Goal: Information Seeking & Learning: Learn about a topic

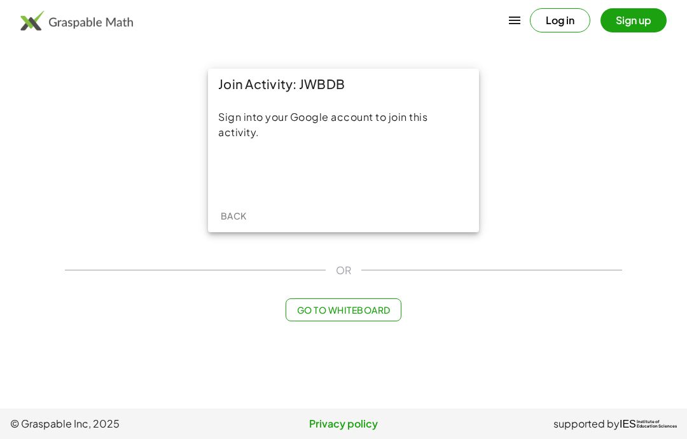
click at [312, 177] on div "Acceder con Google. Se abre en una pestaña nueva" at bounding box center [343, 173] width 121 height 28
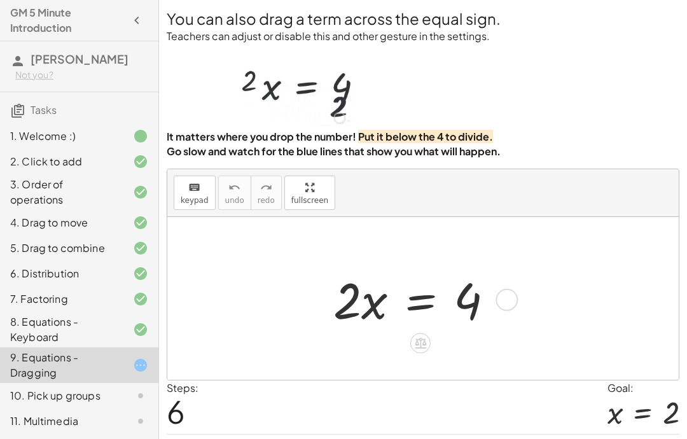
click at [421, 353] on div at bounding box center [420, 342] width 20 height 20
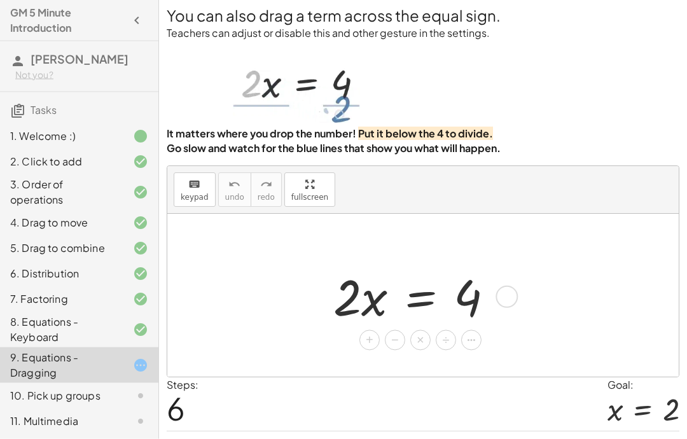
scroll to position [3, 0]
click at [453, 350] on div "÷" at bounding box center [445, 339] width 20 height 20
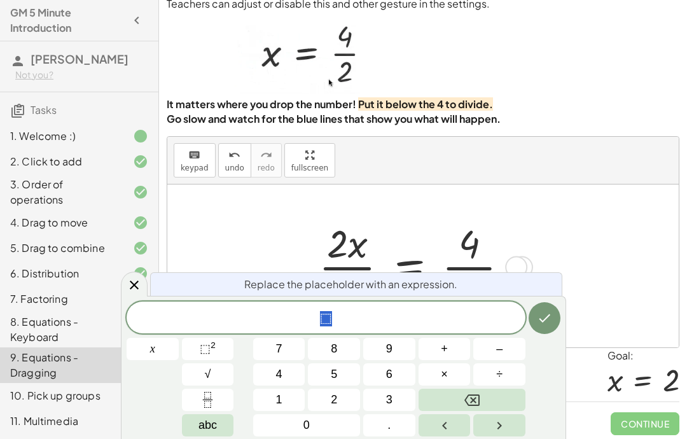
scroll to position [51, 0]
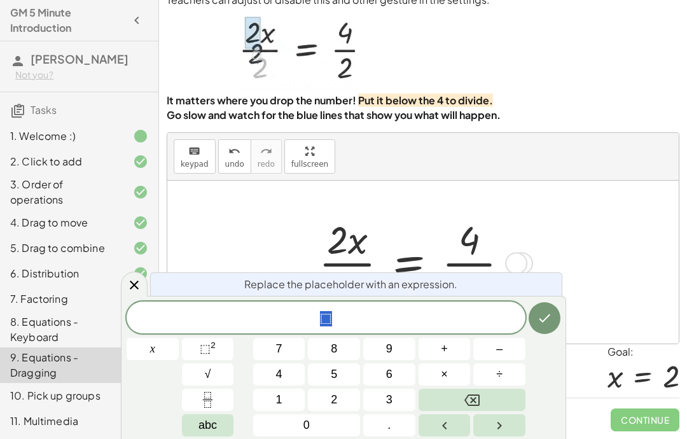
click at [318, 435] on button "0" at bounding box center [306, 425] width 107 height 22
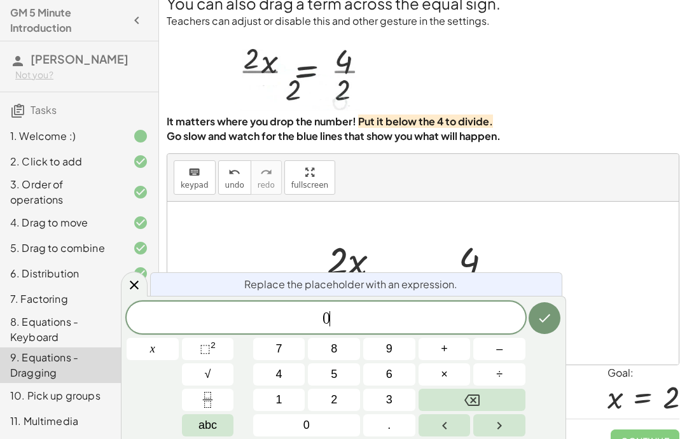
scroll to position [0, 0]
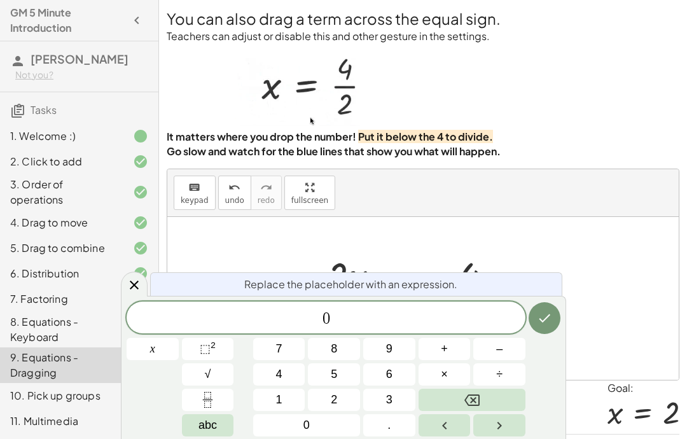
click at [549, 318] on icon "Done" at bounding box center [543, 317] width 15 height 15
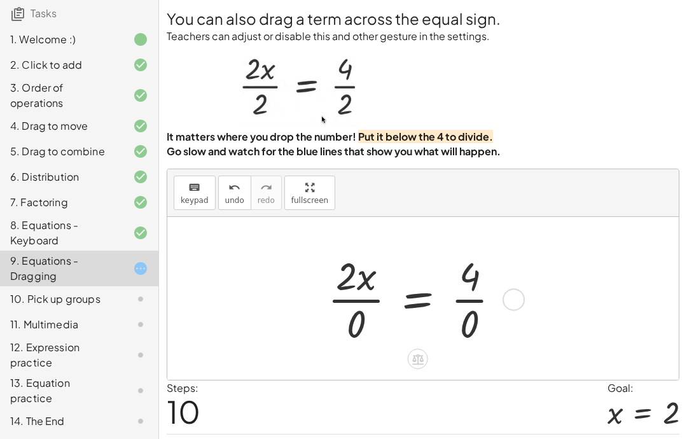
scroll to position [112, 0]
click at [147, 337] on div "10. Pick up groups" at bounding box center [79, 355] width 158 height 36
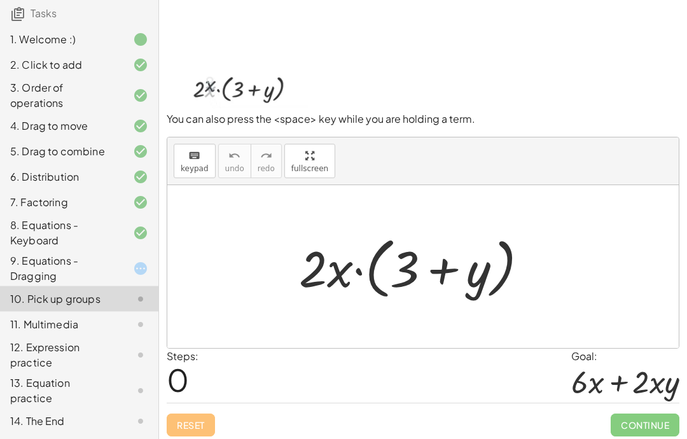
scroll to position [29, 0]
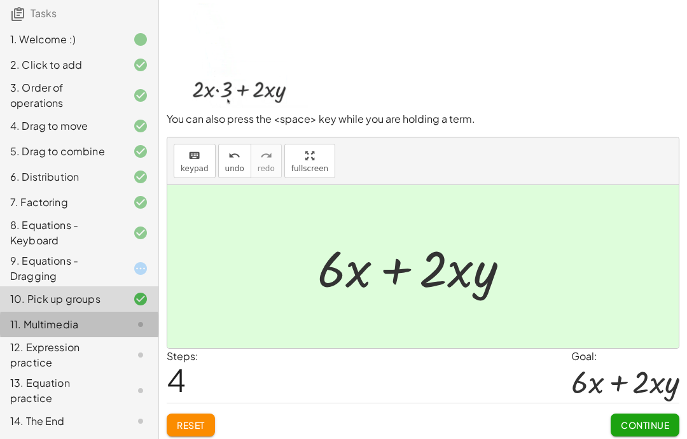
click at [137, 323] on icon at bounding box center [140, 324] width 15 height 15
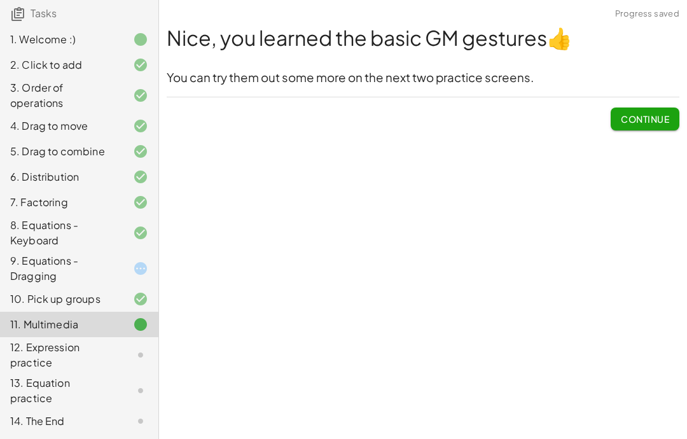
click at [95, 264] on div "9. Equations - Dragging" at bounding box center [61, 268] width 102 height 31
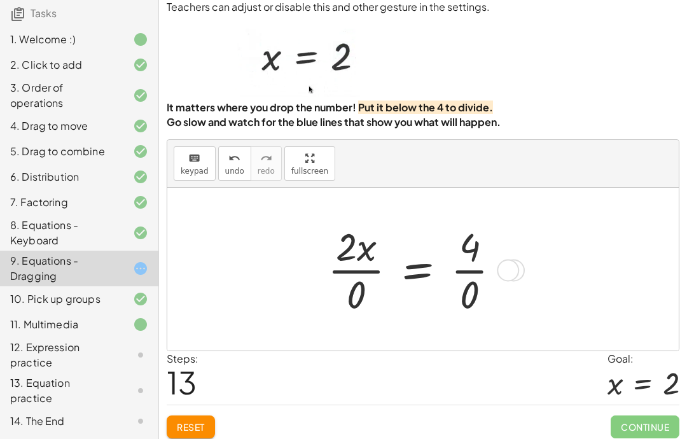
click at [74, 113] on div "2. Click to add" at bounding box center [79, 125] width 158 height 25
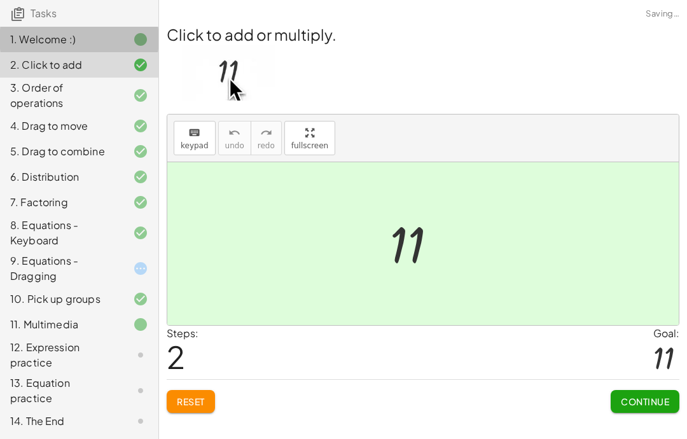
click at [76, 34] on div "1. Welcome :)" at bounding box center [61, 39] width 102 height 15
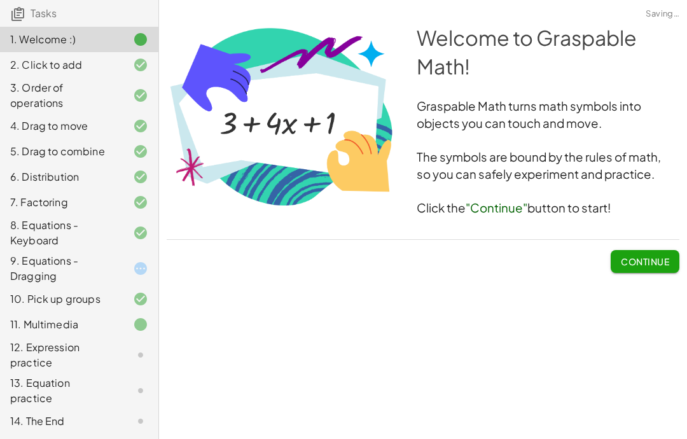
scroll to position [51, 0]
click at [81, 346] on div "12. Expression practice" at bounding box center [61, 354] width 102 height 31
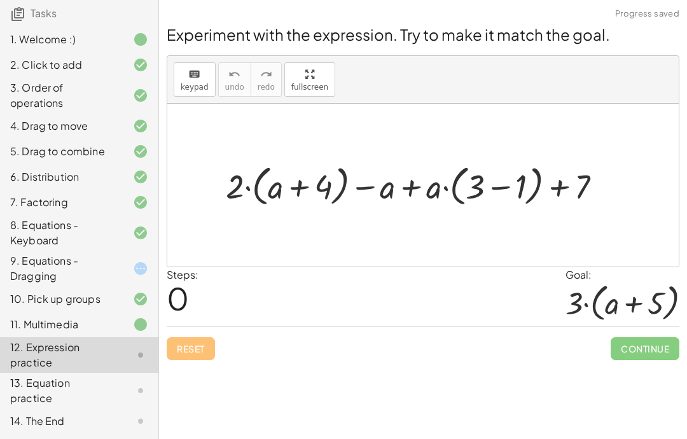
click at [67, 327] on div "11. Multimedia" at bounding box center [61, 324] width 102 height 15
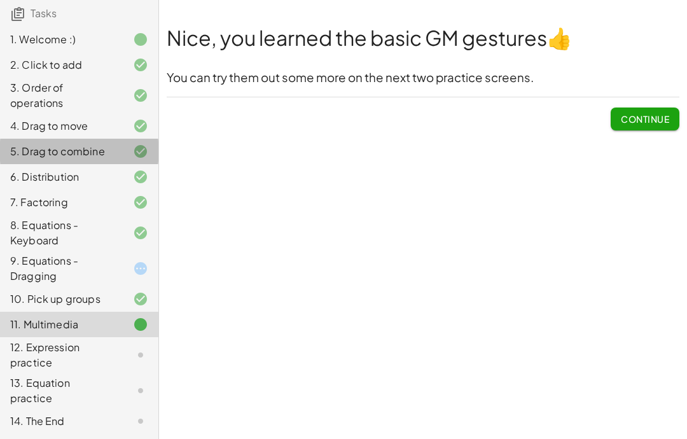
click at [111, 156] on div "5. Drag to combine" at bounding box center [61, 151] width 102 height 15
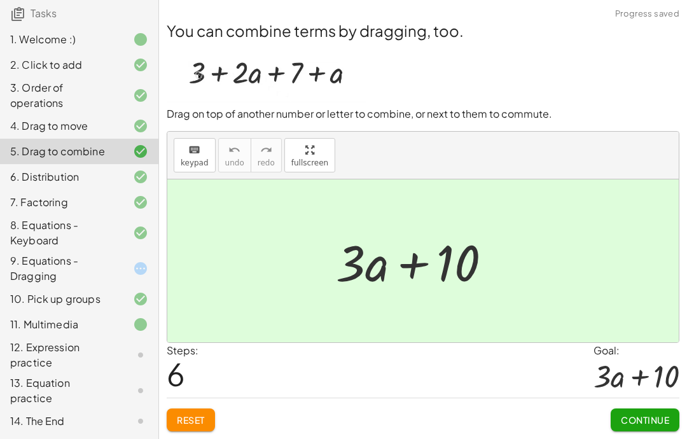
click at [70, 230] on div "8. Equations - Keyboard" at bounding box center [61, 232] width 102 height 31
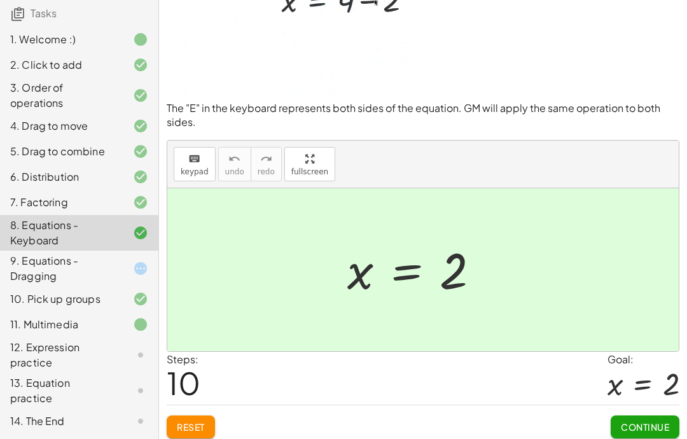
click at [62, 322] on div "11. Multimedia" at bounding box center [61, 324] width 102 height 15
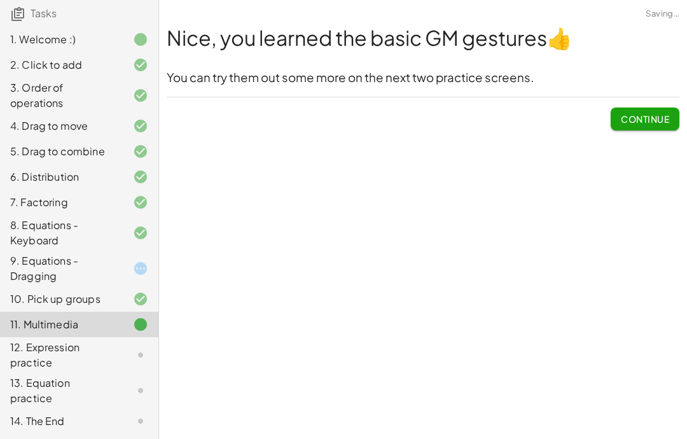
click at [659, 113] on span "Continue" at bounding box center [644, 118] width 48 height 11
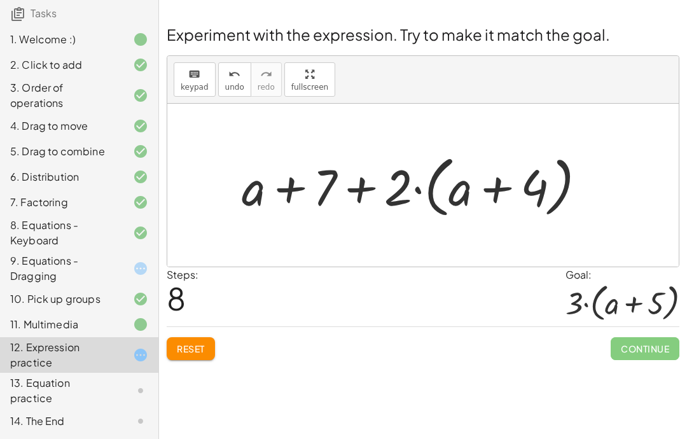
click at [202, 337] on button "Reset" at bounding box center [191, 348] width 48 height 23
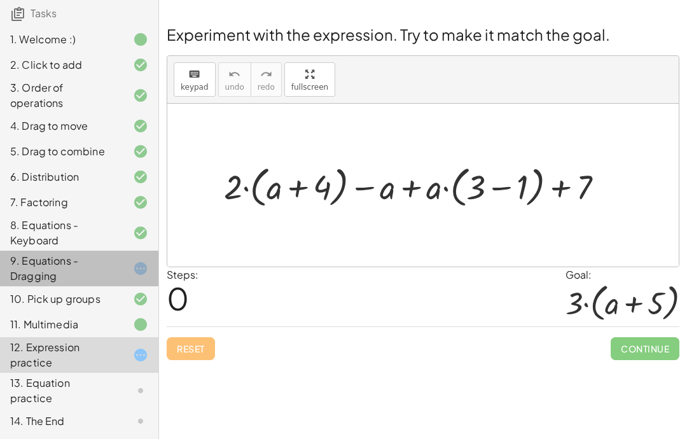
click at [143, 311] on div "9. Equations - Dragging" at bounding box center [79, 323] width 158 height 25
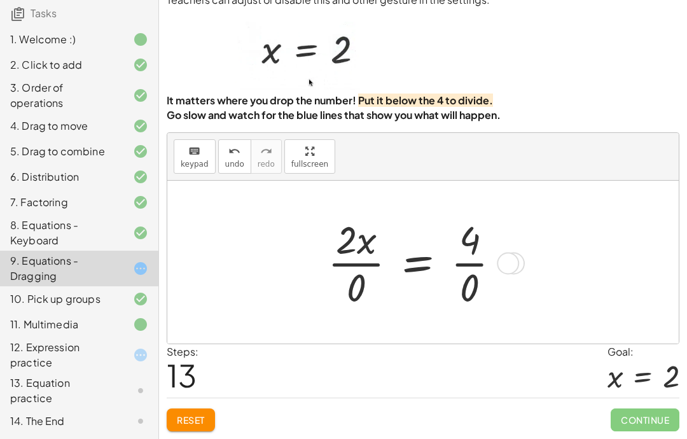
click at [145, 408] on div "12. Expression practice" at bounding box center [79, 420] width 158 height 25
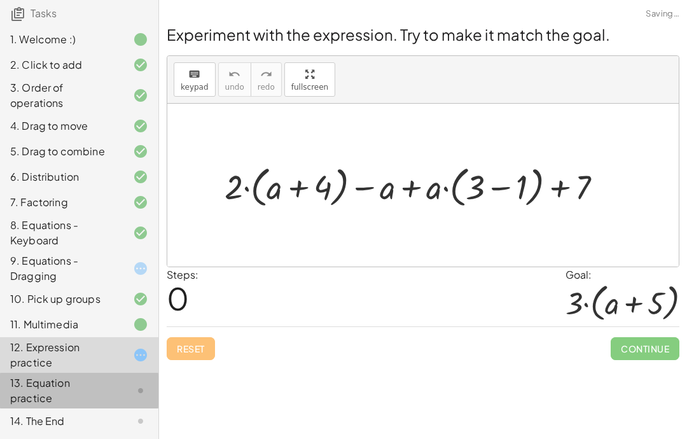
click at [144, 398] on icon at bounding box center [140, 390] width 15 height 15
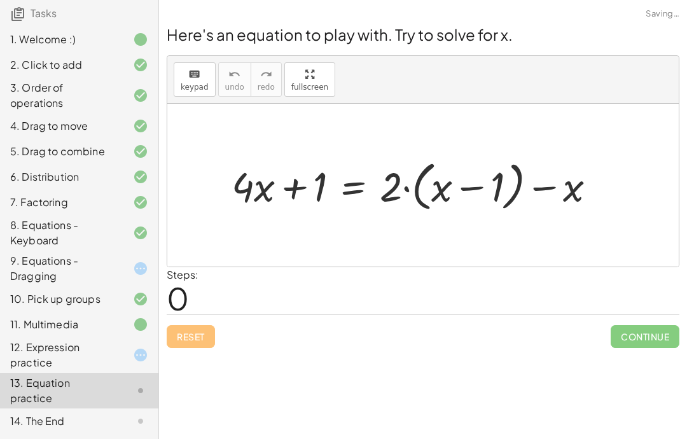
click at [150, 419] on div "14. The End" at bounding box center [79, 420] width 158 height 25
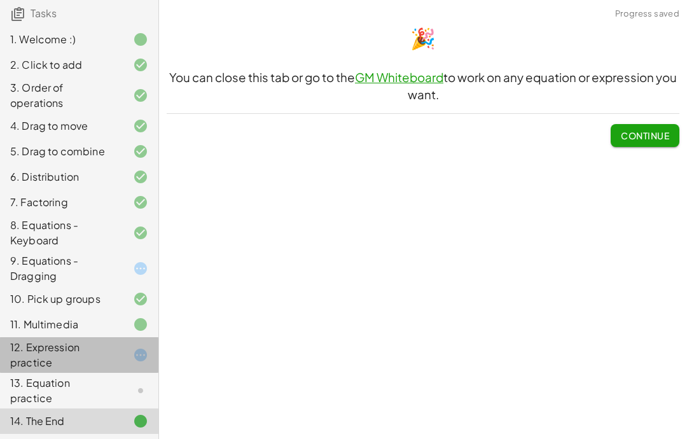
click at [149, 408] on div "12. Expression practice" at bounding box center [79, 420] width 158 height 25
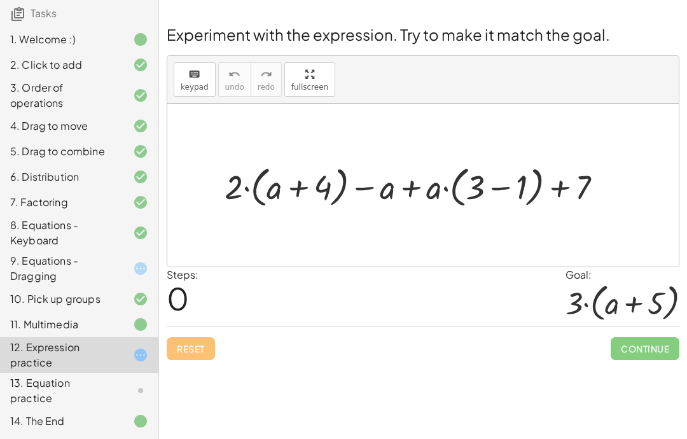
click at [423, 435] on div "Welcome to Graspable Math! Graspable Math turns math symbols into objects you c…" at bounding box center [423, 219] width 528 height 439
click at [503, 431] on div "Welcome to Graspable Math! Graspable Math turns math symbols into objects you c…" at bounding box center [423, 219] width 528 height 439
click at [327, 353] on div "Welcome to Graspable Math! Graspable Math turns math symbols into objects you c…" at bounding box center [423, 219] width 528 height 439
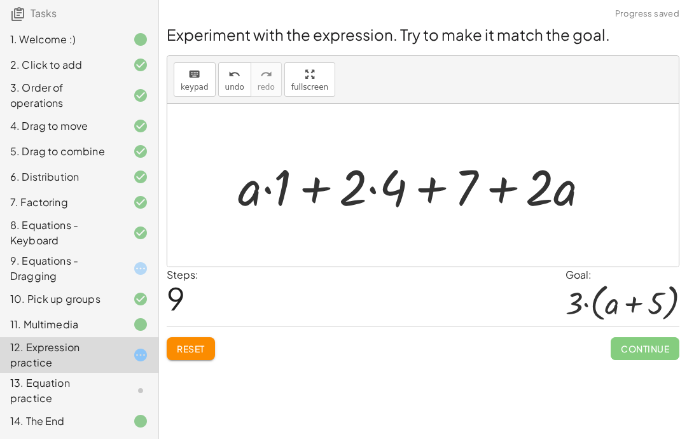
click at [197, 343] on span "Reset" at bounding box center [191, 348] width 28 height 11
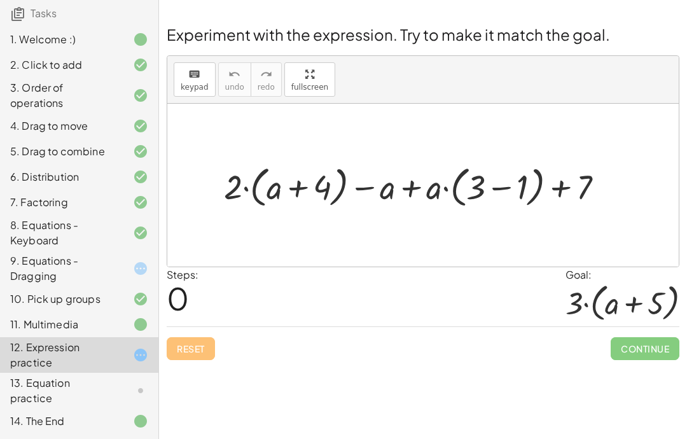
scroll to position [29, 0]
click at [145, 270] on icon at bounding box center [140, 268] width 15 height 15
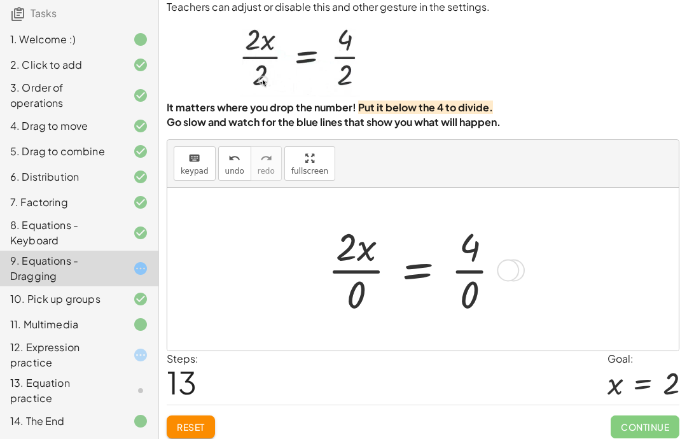
click at [191, 432] on span "Reset" at bounding box center [191, 426] width 28 height 11
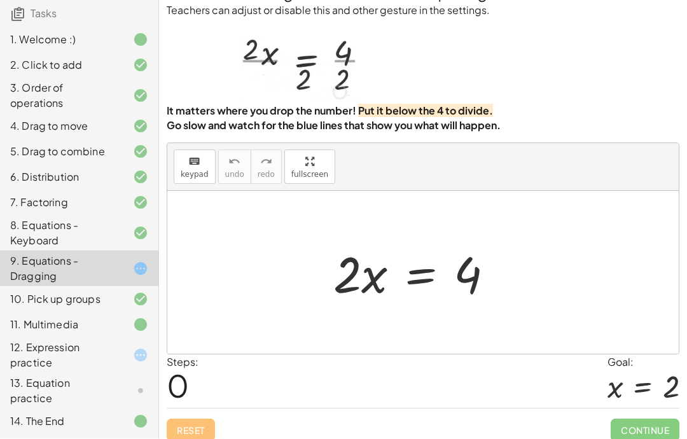
scroll to position [51, 0]
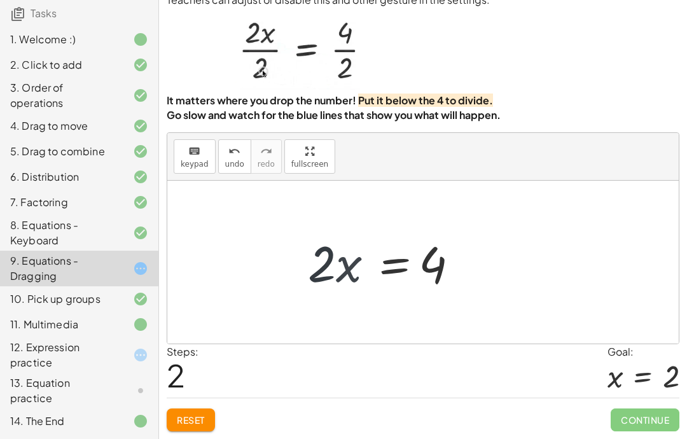
click at [501, 270] on div "· 2 · x = 4 · 2 · x · 2 · x = 4 4 = · 2 · x" at bounding box center [396, 262] width 217 height 72
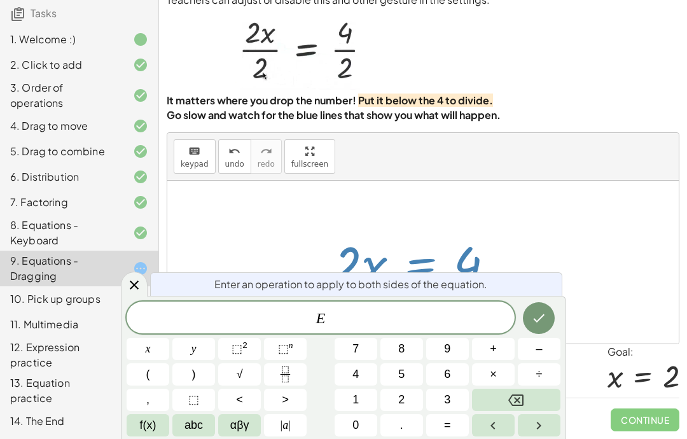
click at [517, 402] on icon "Backspace" at bounding box center [515, 399] width 15 height 15
click at [208, 395] on button "⬚" at bounding box center [193, 399] width 43 height 22
click at [540, 400] on button "Backspace" at bounding box center [516, 399] width 88 height 22
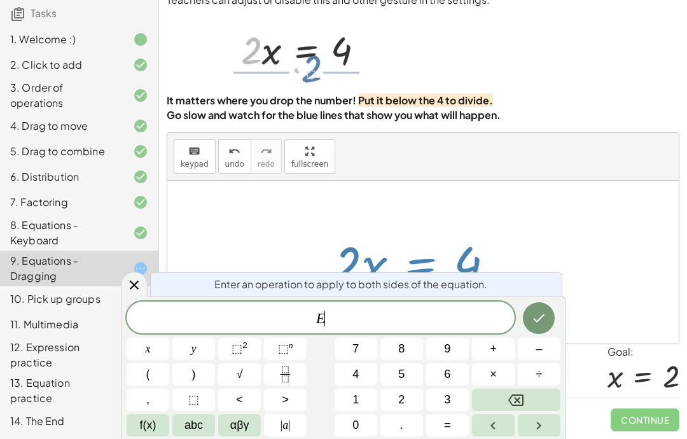
click at [537, 393] on button "Backspace" at bounding box center [516, 399] width 88 height 22
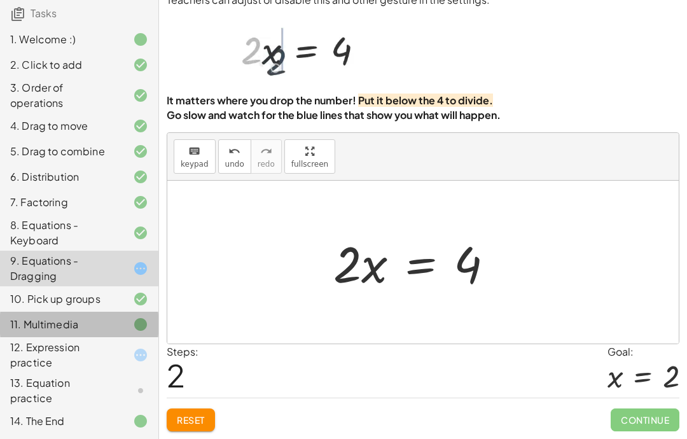
click at [137, 324] on icon at bounding box center [140, 324] width 15 height 15
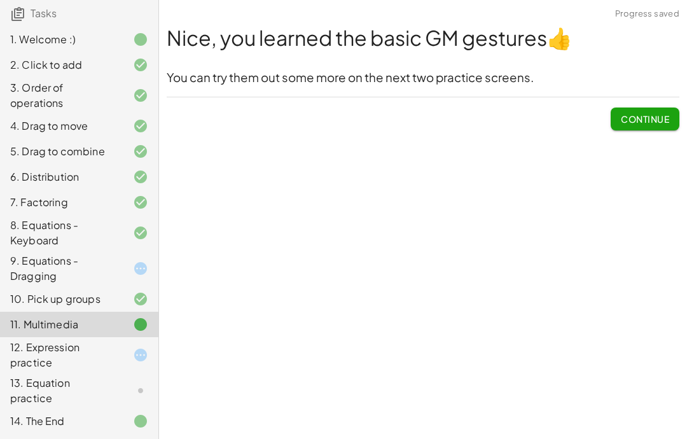
click at [146, 355] on icon at bounding box center [140, 354] width 15 height 15
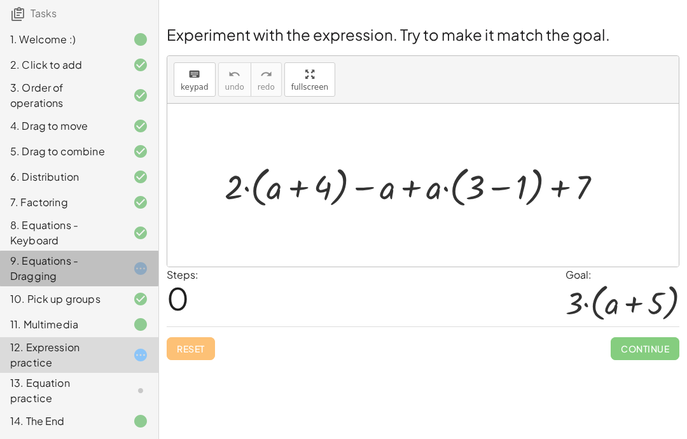
click at [138, 271] on icon at bounding box center [140, 268] width 15 height 15
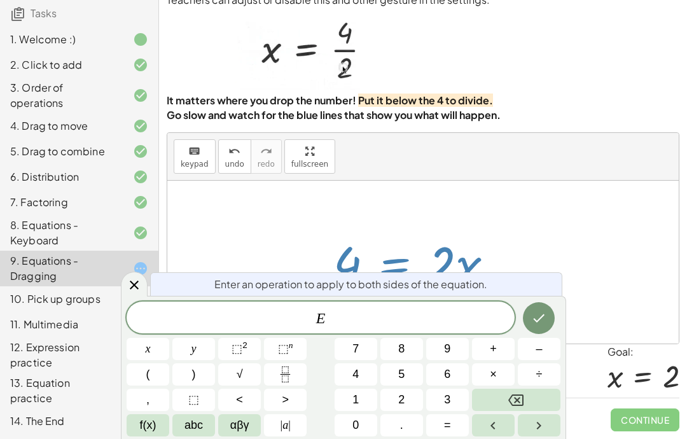
click at [529, 390] on button "Backspace" at bounding box center [516, 399] width 88 height 22
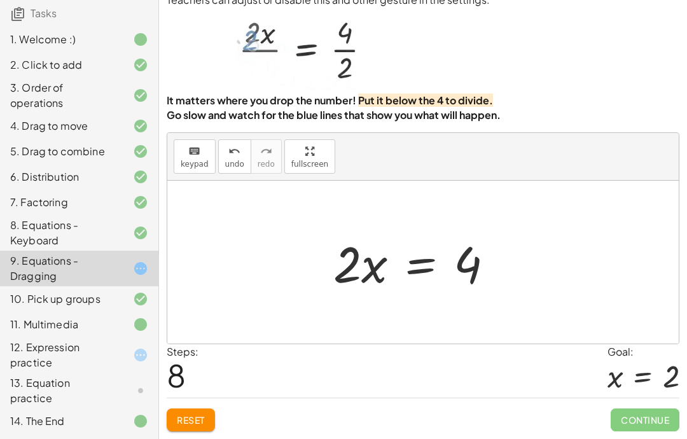
click at [189, 172] on button "keyboard keypad" at bounding box center [195, 156] width 42 height 34
click at [209, 188] on div "Edit expressions" at bounding box center [193, 186] width 66 height 15
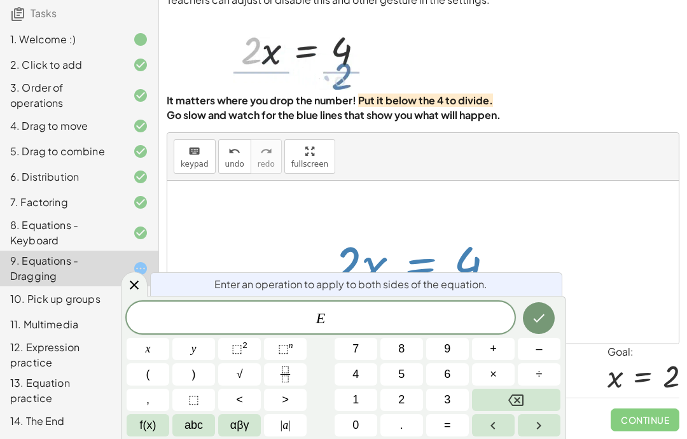
click at [292, 379] on icon "Fraction" at bounding box center [285, 374] width 16 height 16
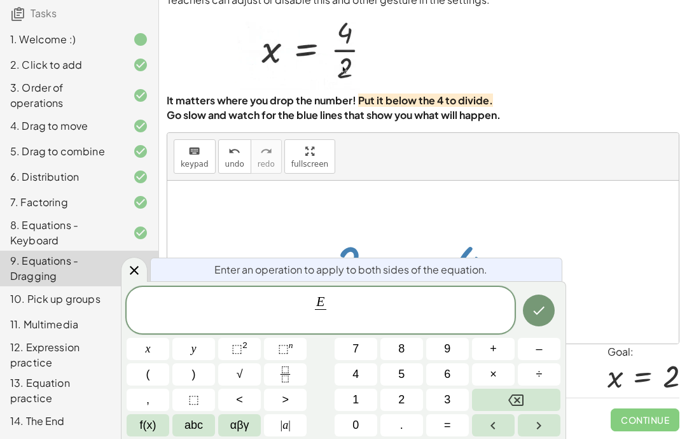
click at [342, 303] on span "E ​ ​" at bounding box center [320, 311] width 388 height 34
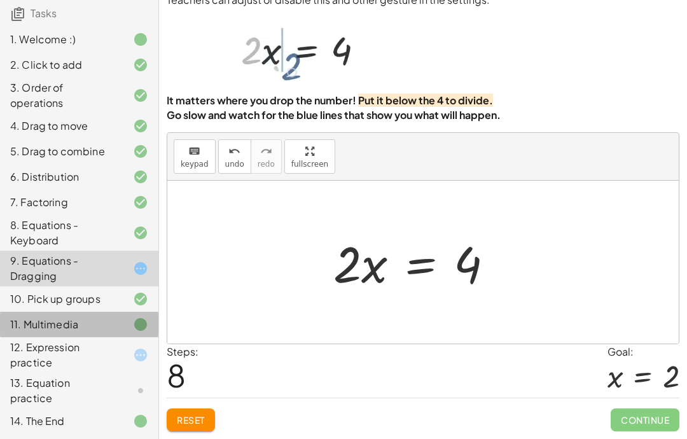
click at [24, 319] on div "11. Multimedia" at bounding box center [61, 324] width 102 height 15
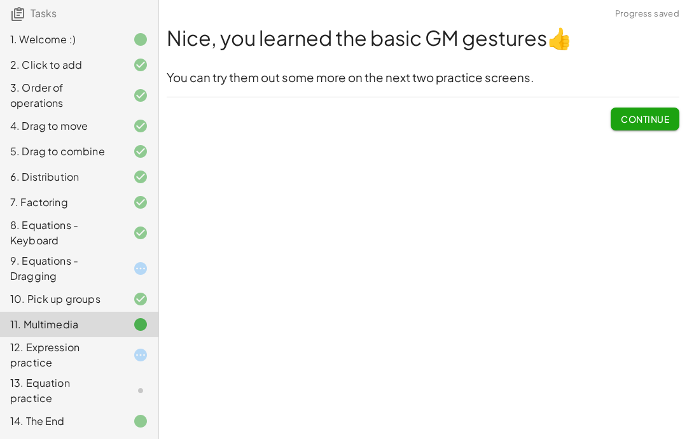
click at [24, 301] on div "10. Pick up groups" at bounding box center [61, 298] width 102 height 15
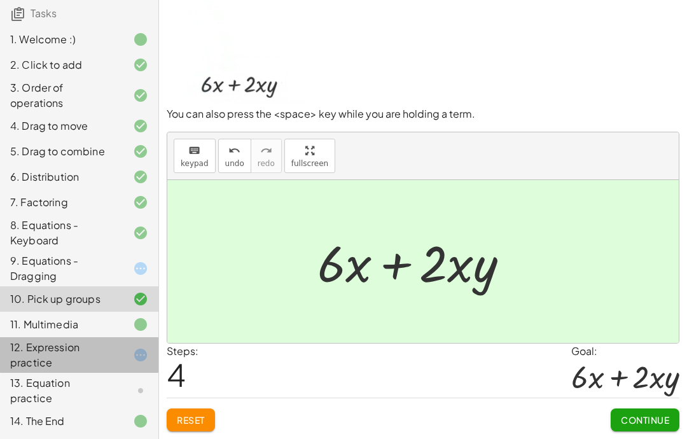
click at [30, 357] on div "12. Expression practice" at bounding box center [61, 354] width 102 height 31
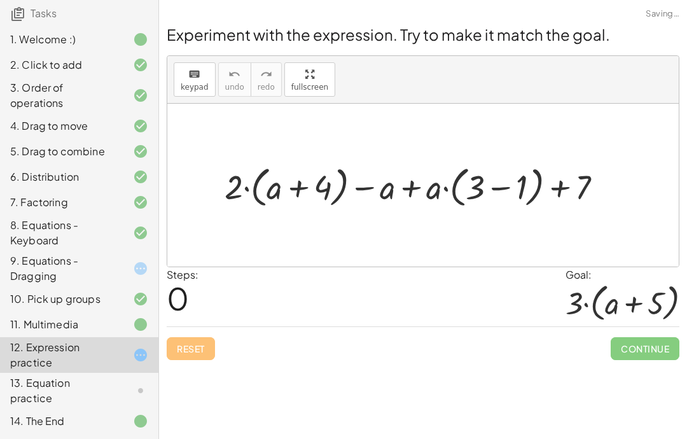
scroll to position [0, 0]
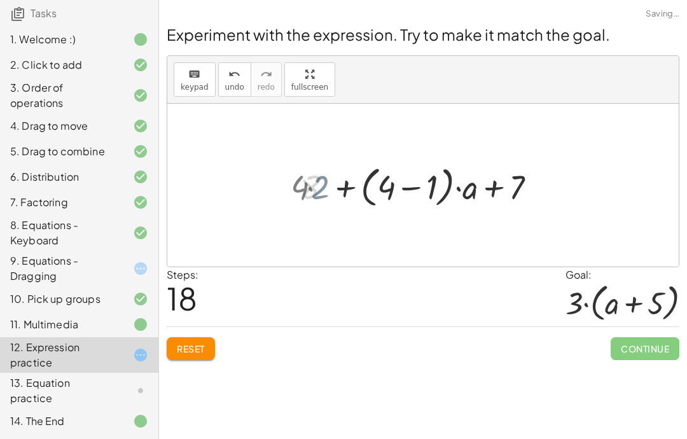
click at [294, 203] on div at bounding box center [418, 185] width 249 height 50
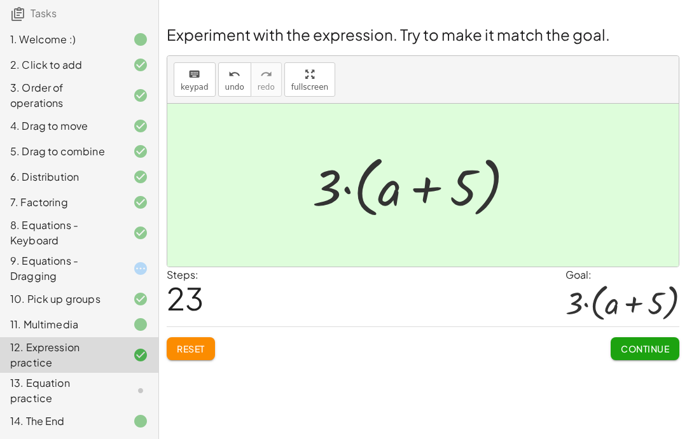
click at [651, 350] on span "Continue" at bounding box center [644, 348] width 48 height 11
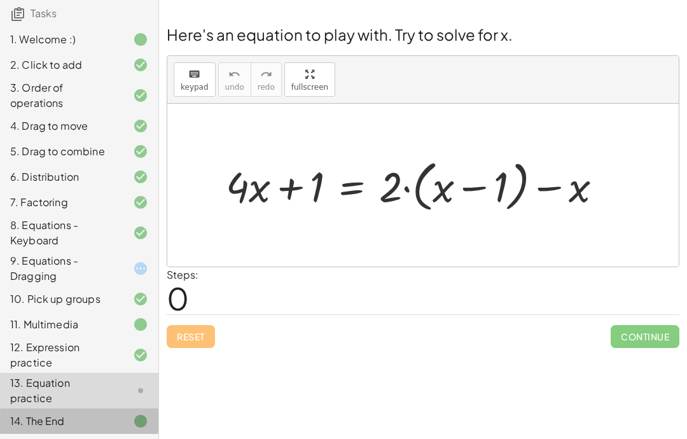
click at [121, 416] on div at bounding box center [131, 420] width 36 height 15
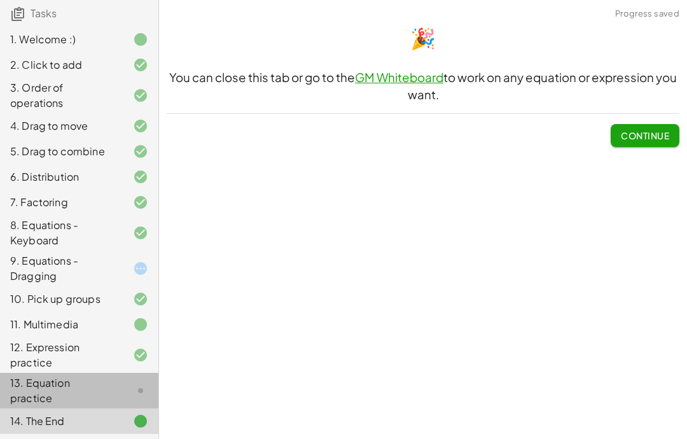
click at [139, 394] on icon at bounding box center [140, 390] width 15 height 15
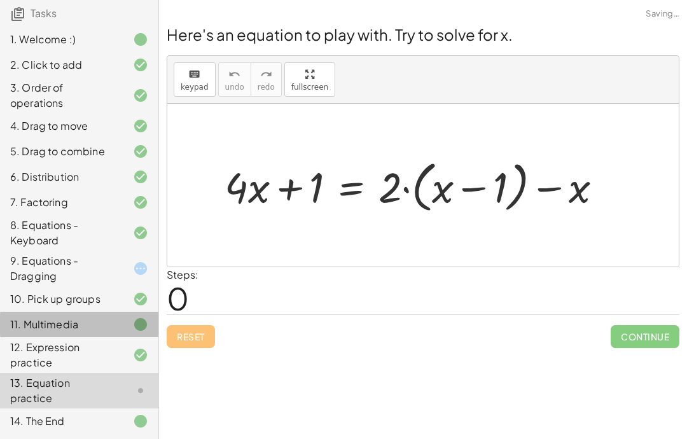
click at [139, 329] on icon at bounding box center [140, 324] width 15 height 15
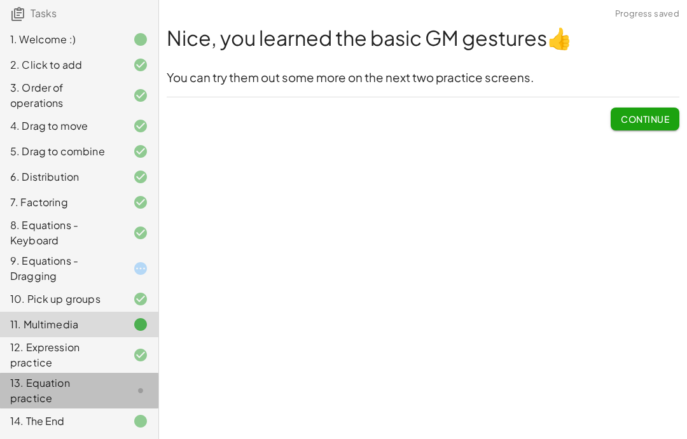
click at [138, 376] on div "13. Equation practice" at bounding box center [79, 390] width 158 height 36
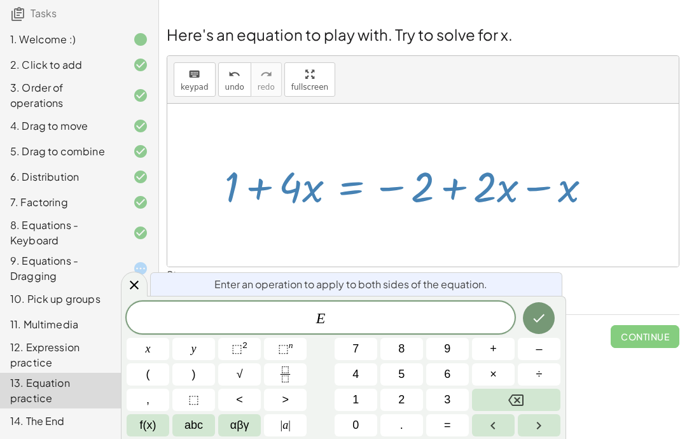
click at [528, 385] on button "÷" at bounding box center [538, 374] width 43 height 22
click at [521, 399] on icon "Backspace" at bounding box center [515, 399] width 15 height 15
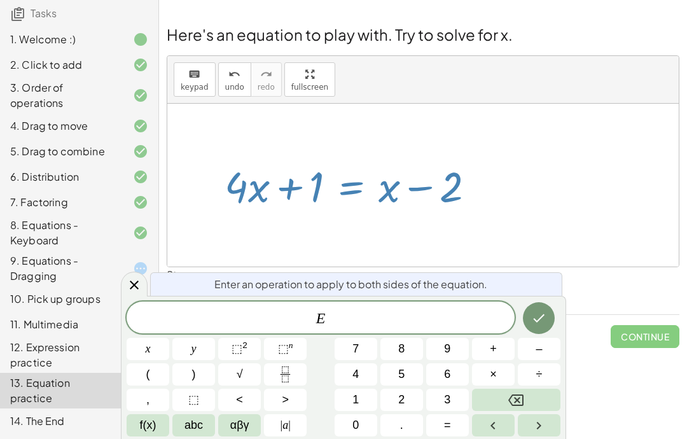
click at [384, 363] on button "5" at bounding box center [401, 374] width 43 height 22
click at [382, 360] on div "E 5 ​ x y ⬚ 2 ⬚ n 7 8 9 + – ( ) √ 4 5 6 × ÷ , ⬚ < > 1 2 3 f(x) abc αβγ | a | 0 …" at bounding box center [343, 368] width 434 height 135
click at [545, 319] on icon "Done" at bounding box center [538, 317] width 15 height 15
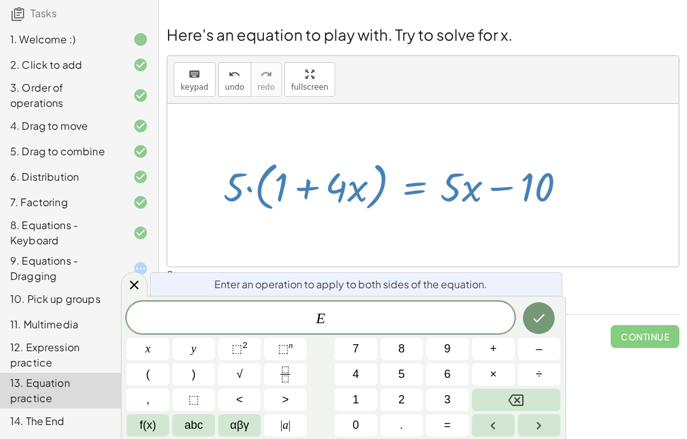
click at [517, 395] on icon "Backspace" at bounding box center [515, 399] width 15 height 11
click at [597, 163] on div "+ · 4 · x + 1 = + · 2 · ( + x − 1 ) − x + · 4 · x + 1 = + · 2 · ( − 1 + x ) − x…" at bounding box center [403, 185] width 399 height 65
click at [531, 312] on icon "Done" at bounding box center [538, 317] width 15 height 15
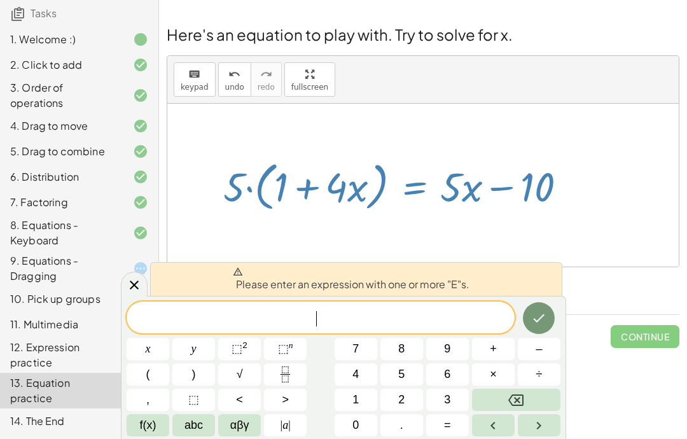
click at [543, 306] on button "Done" at bounding box center [539, 318] width 32 height 32
click at [542, 320] on icon "Done" at bounding box center [538, 317] width 15 height 15
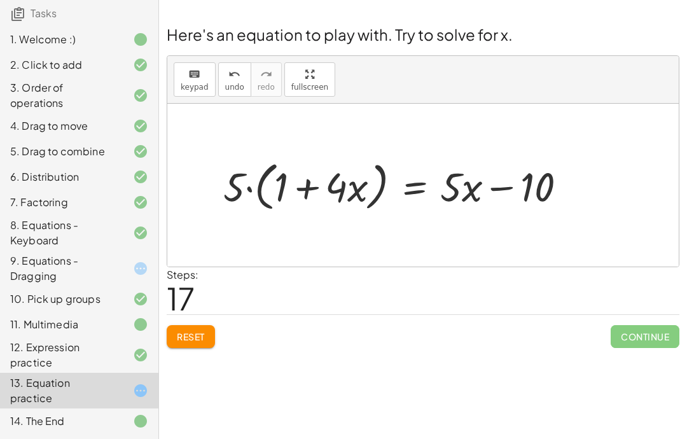
scroll to position [107, 0]
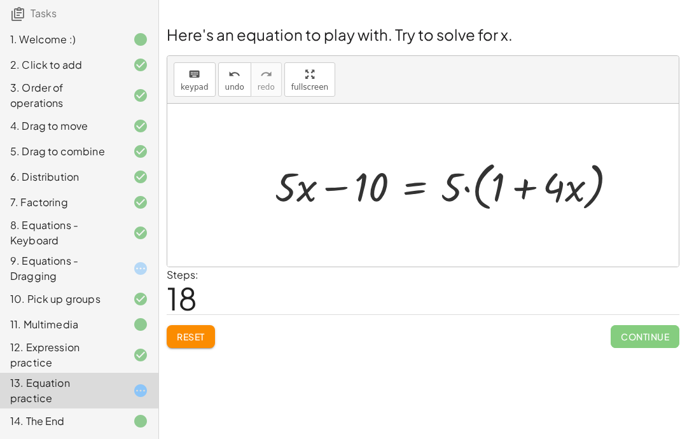
click at [199, 345] on button "Reset" at bounding box center [191, 336] width 48 height 23
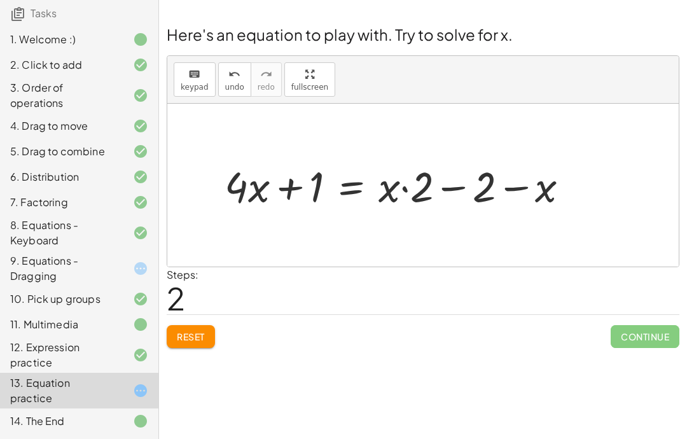
click at [208, 329] on button "Reset" at bounding box center [191, 336] width 48 height 23
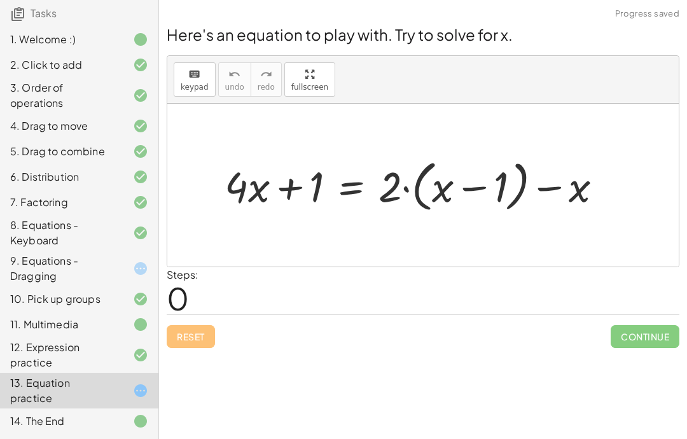
click at [149, 311] on div "9. Equations - Dragging" at bounding box center [79, 323] width 158 height 25
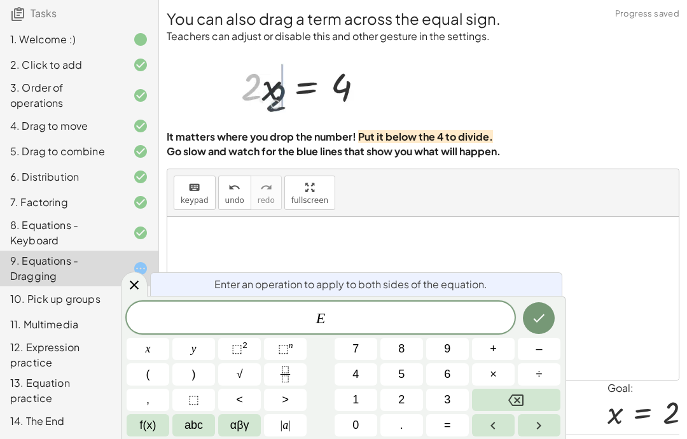
click at [527, 400] on button "Backspace" at bounding box center [516, 399] width 88 height 22
click at [352, 318] on span "E" at bounding box center [320, 319] width 388 height 18
click at [542, 404] on button "Backspace" at bounding box center [516, 399] width 88 height 22
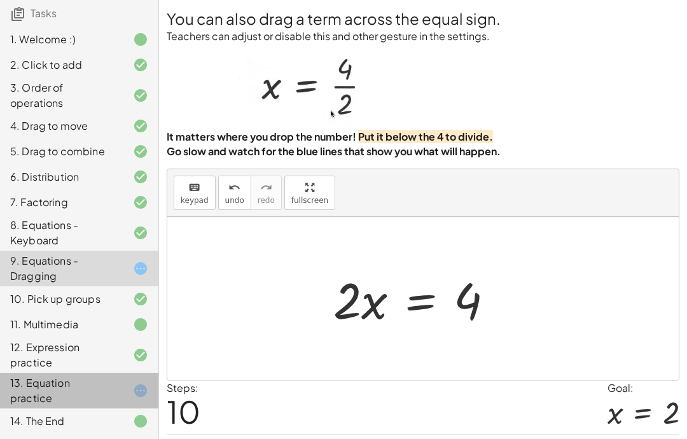
click at [149, 393] on div "13. Equation practice" at bounding box center [79, 390] width 158 height 36
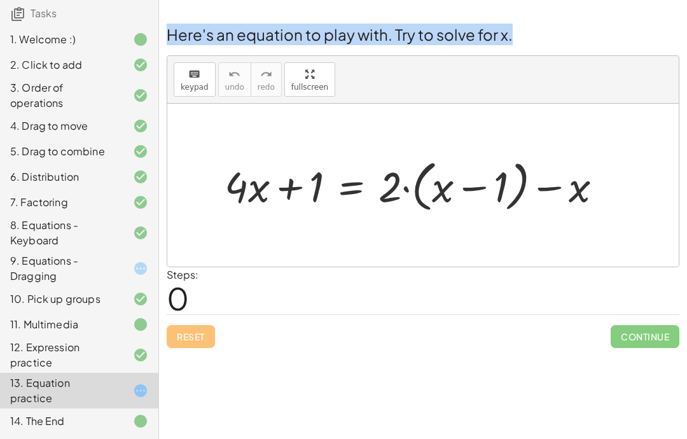
click at [478, 97] on div "keyboard keypad undo [PERSON_NAME] redo fullscreen" at bounding box center [422, 80] width 511 height 48
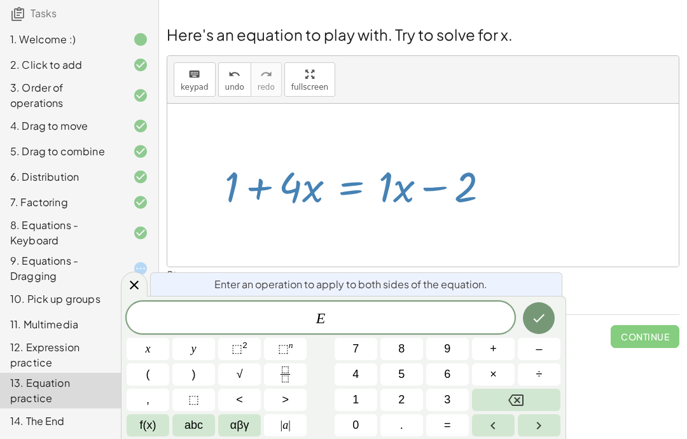
click at [421, 381] on button "5" at bounding box center [401, 374] width 43 height 22
click at [549, 321] on button "Done" at bounding box center [539, 318] width 32 height 32
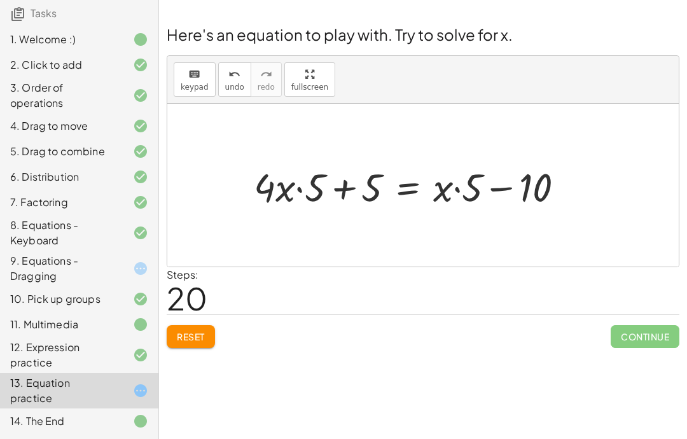
click at [188, 335] on span "Reset" at bounding box center [191, 336] width 28 height 11
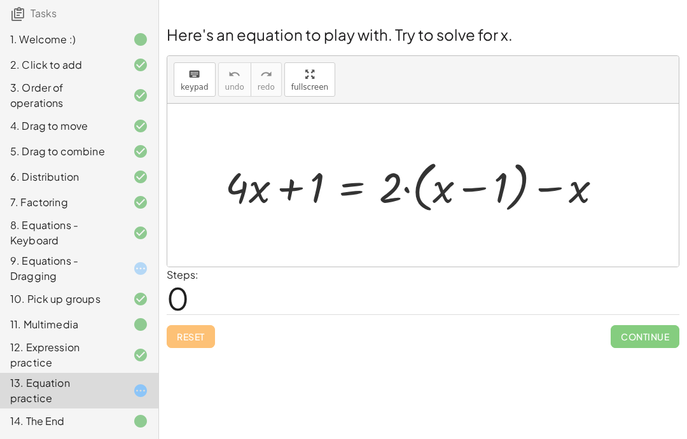
click at [130, 328] on div at bounding box center [131, 324] width 36 height 15
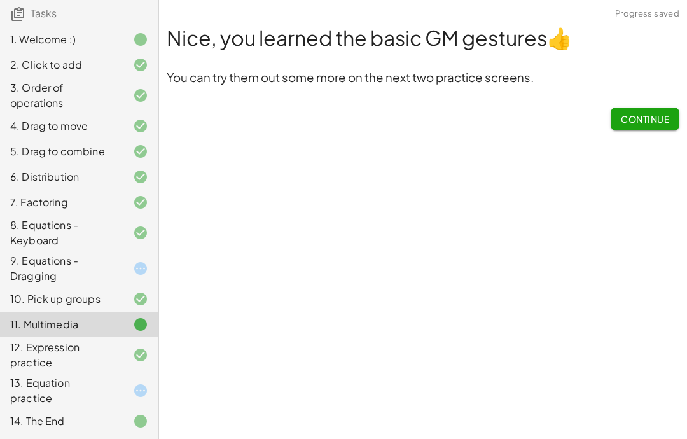
click at [105, 266] on div "9. Equations - Dragging" at bounding box center [61, 268] width 102 height 31
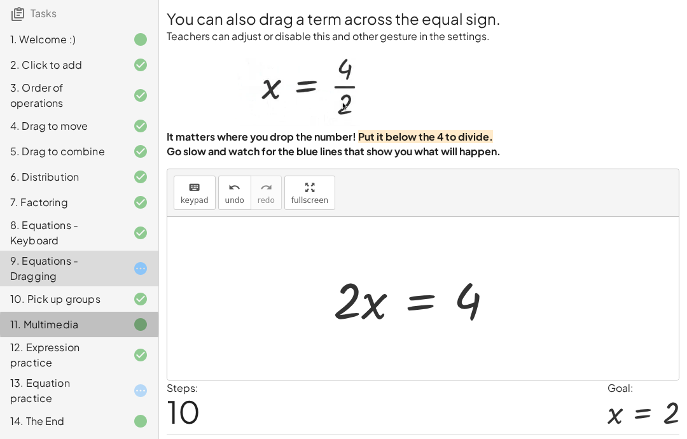
click at [114, 325] on div at bounding box center [131, 324] width 36 height 15
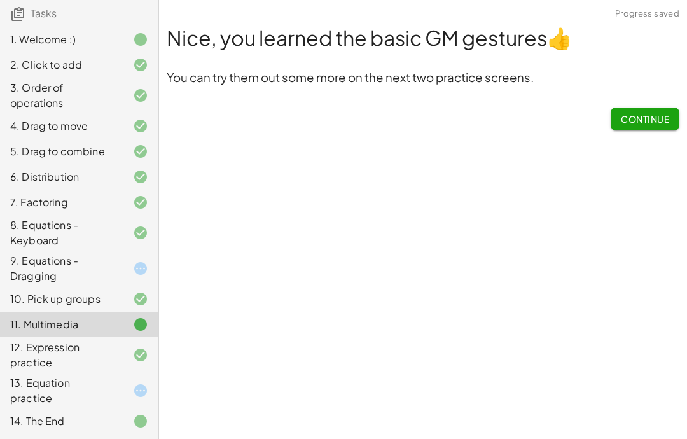
click at [89, 273] on div "9. Equations - Dragging" at bounding box center [61, 268] width 102 height 31
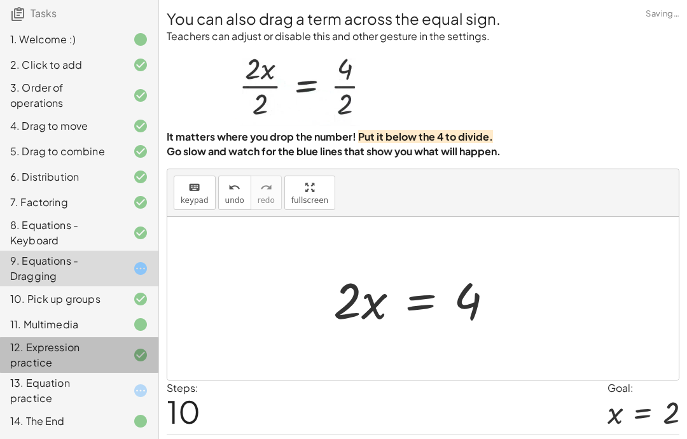
click at [123, 408] on div "12. Expression practice" at bounding box center [79, 420] width 158 height 25
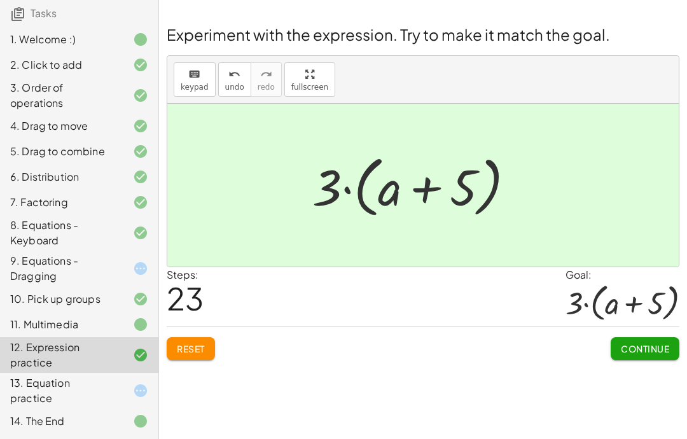
click at [132, 371] on div "12. Expression practice" at bounding box center [79, 355] width 158 height 36
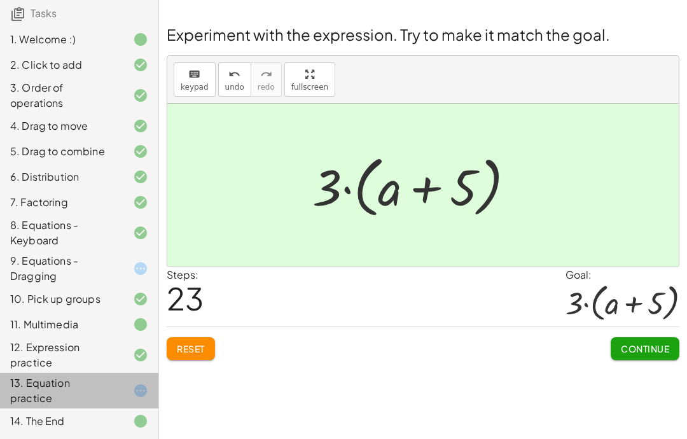
click at [144, 378] on div "13. Equation practice" at bounding box center [79, 390] width 158 height 36
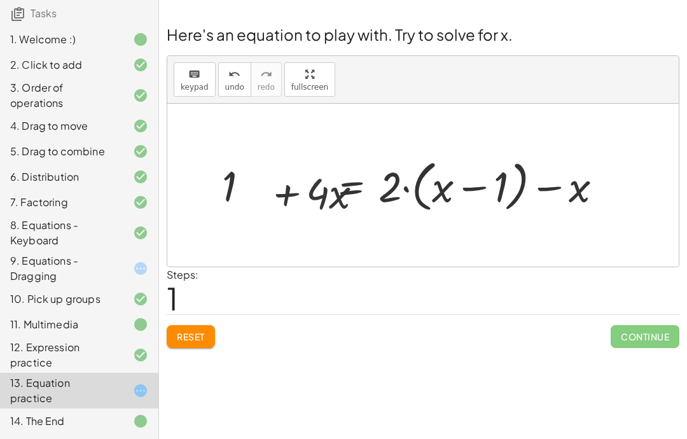
click at [200, 334] on span "Reset" at bounding box center [191, 336] width 28 height 11
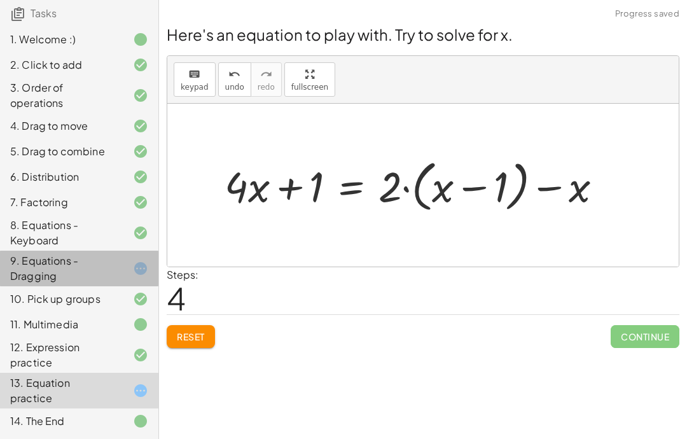
click at [99, 270] on div "9. Equations - Dragging" at bounding box center [61, 268] width 102 height 31
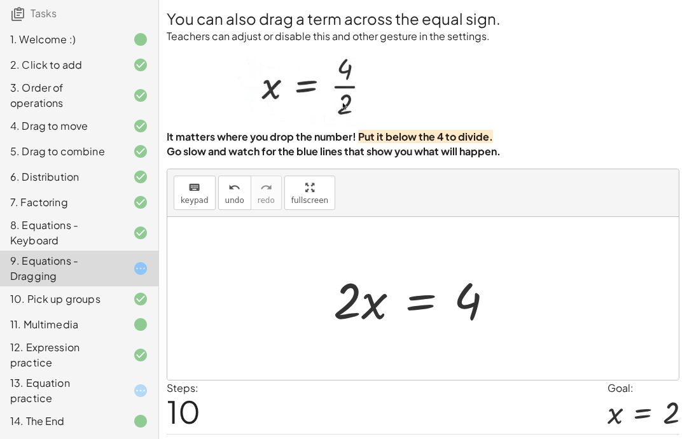
click at [130, 397] on div at bounding box center [131, 390] width 36 height 15
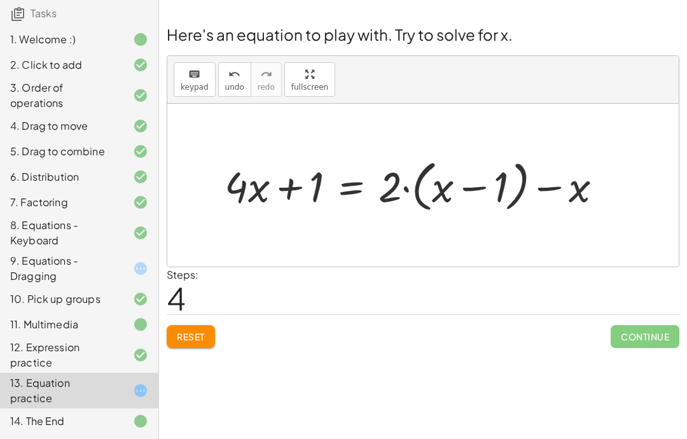
click at [248, 332] on div "Reset Continue" at bounding box center [423, 331] width 512 height 34
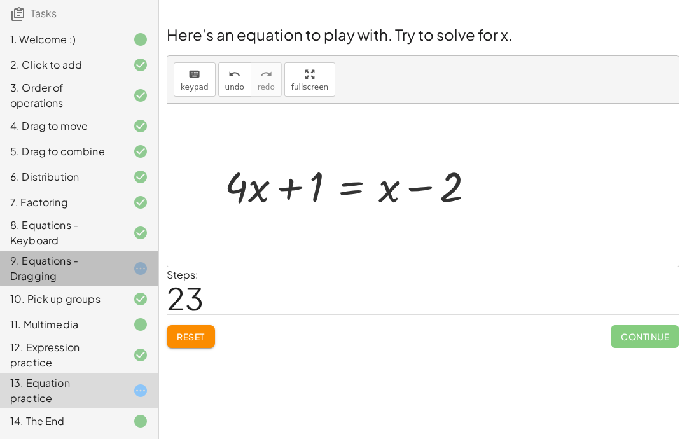
click at [95, 278] on div "9. Equations - Dragging" at bounding box center [61, 268] width 102 height 31
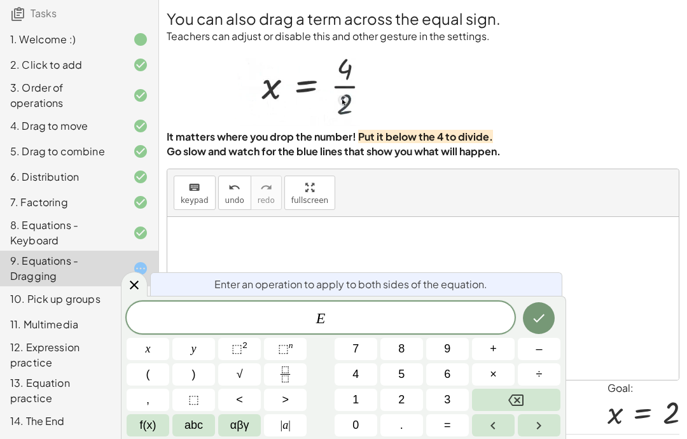
click at [467, 317] on span "E" at bounding box center [320, 319] width 388 height 18
click at [142, 284] on div at bounding box center [134, 283] width 27 height 25
click at [135, 293] on div at bounding box center [134, 283] width 27 height 25
click at [530, 393] on button "Backspace" at bounding box center [516, 399] width 88 height 22
click at [409, 395] on button "2" at bounding box center [401, 399] width 43 height 22
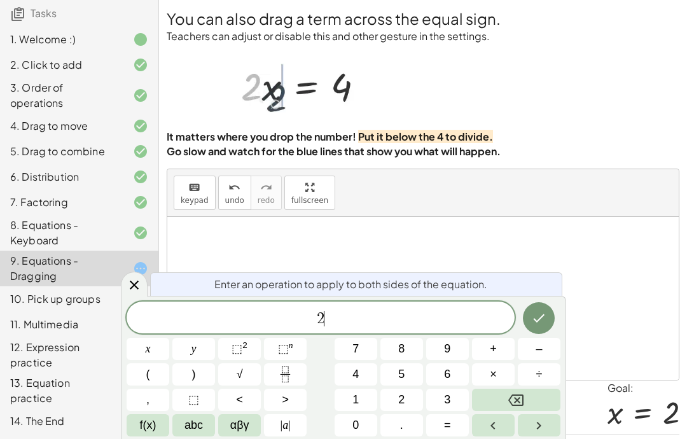
click at [537, 314] on icon "Done" at bounding box center [538, 317] width 15 height 15
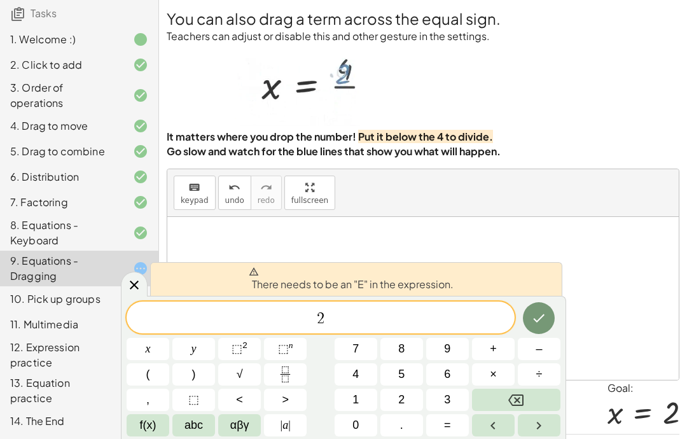
click at [290, 375] on icon "Fraction" at bounding box center [285, 374] width 16 height 16
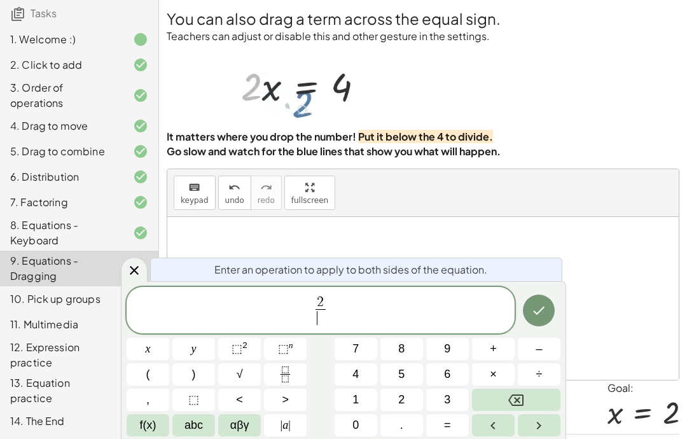
click at [409, 397] on button "2" at bounding box center [401, 399] width 43 height 22
click at [539, 311] on icon "Done" at bounding box center [538, 310] width 11 height 8
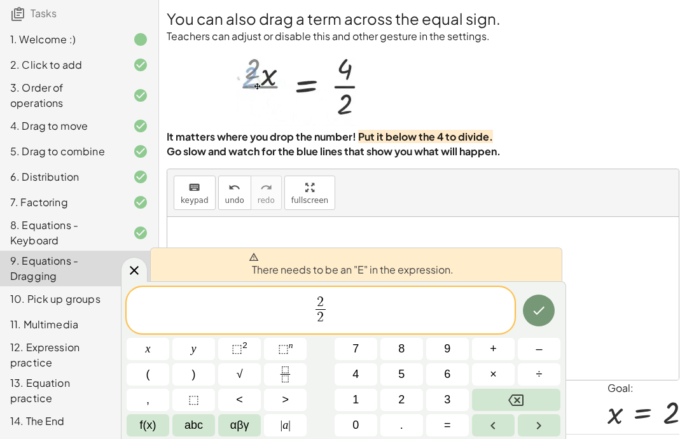
click at [511, 398] on icon "Backspace" at bounding box center [515, 399] width 15 height 15
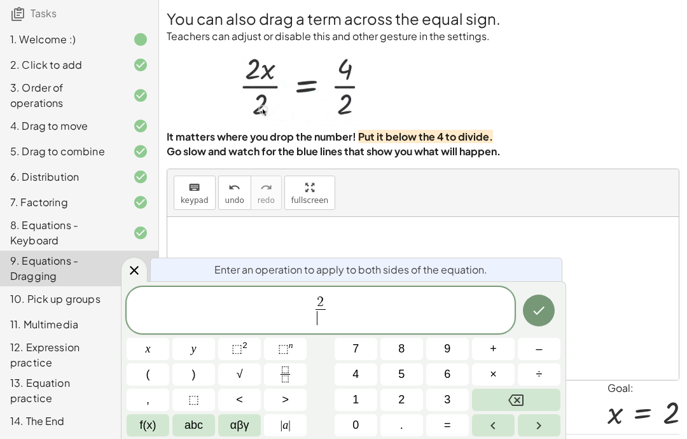
click at [510, 398] on icon "Backspace" at bounding box center [515, 399] width 15 height 11
click at [503, 400] on button "Backspace" at bounding box center [516, 399] width 88 height 22
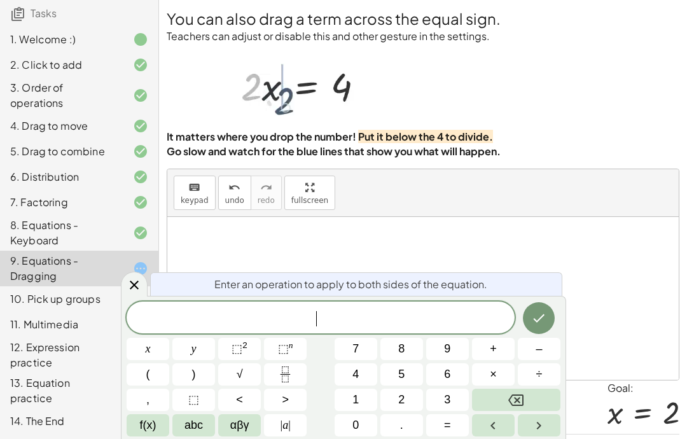
click at [503, 400] on button "Backspace" at bounding box center [516, 399] width 88 height 22
click at [139, 282] on icon at bounding box center [133, 284] width 15 height 15
click at [280, 385] on button "Fraction" at bounding box center [285, 374] width 43 height 22
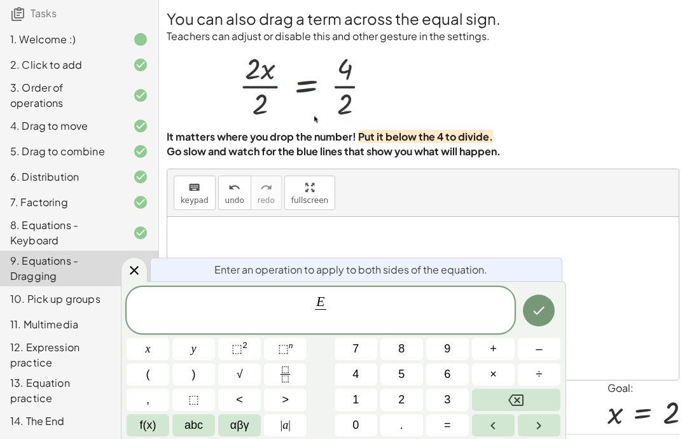
click at [413, 406] on button "2" at bounding box center [401, 399] width 43 height 22
click at [549, 312] on button "Done" at bounding box center [539, 310] width 32 height 32
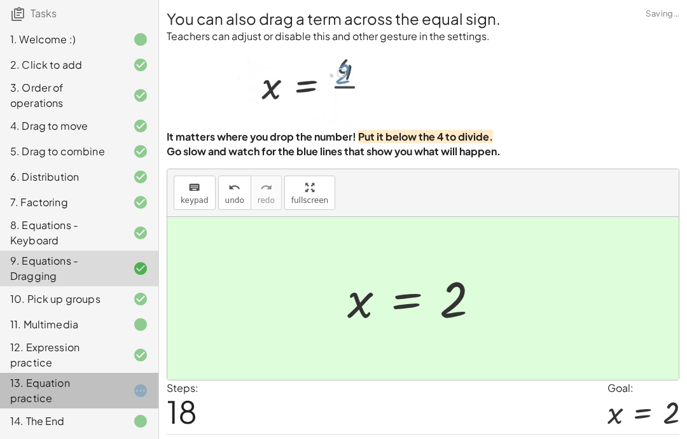
click at [104, 388] on div "13. Equation practice" at bounding box center [61, 390] width 102 height 31
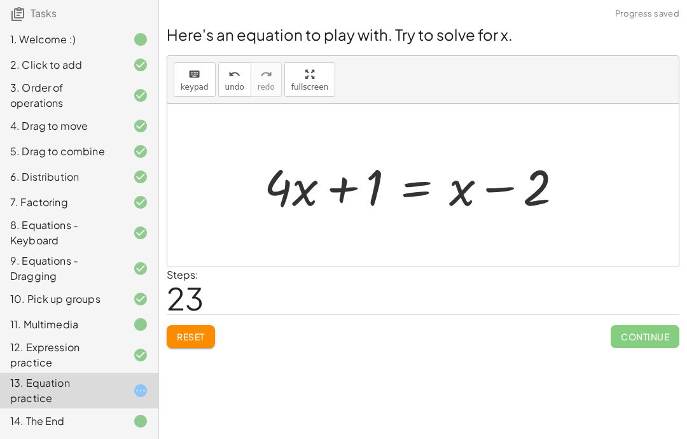
click at [186, 320] on div "Reset Continue" at bounding box center [423, 331] width 512 height 34
click at [185, 329] on button "Reset" at bounding box center [191, 336] width 48 height 23
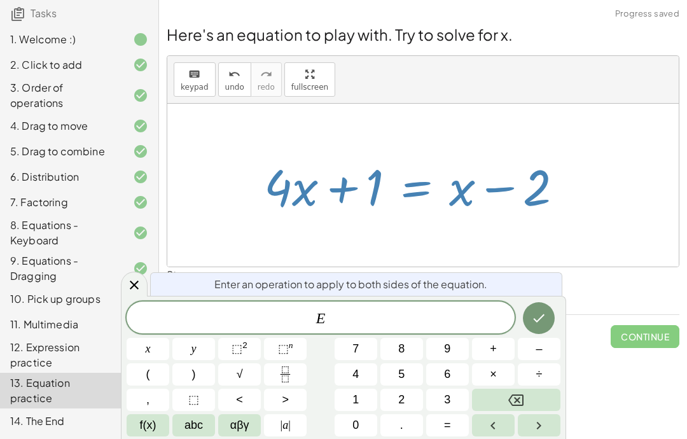
click at [140, 282] on icon at bounding box center [133, 284] width 15 height 15
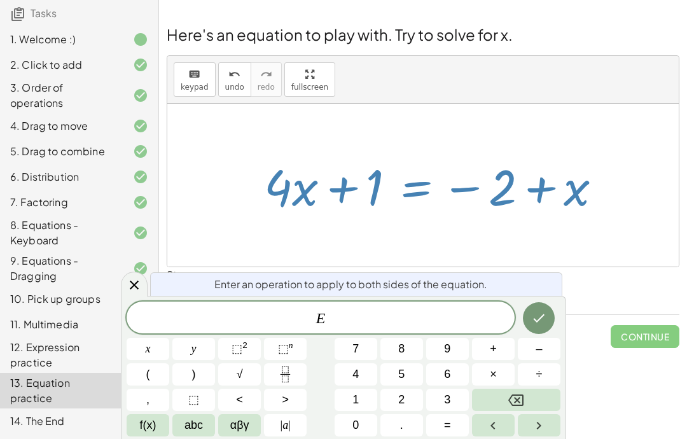
click at [147, 282] on div at bounding box center [134, 283] width 27 height 25
click at [135, 295] on div at bounding box center [134, 283] width 27 height 25
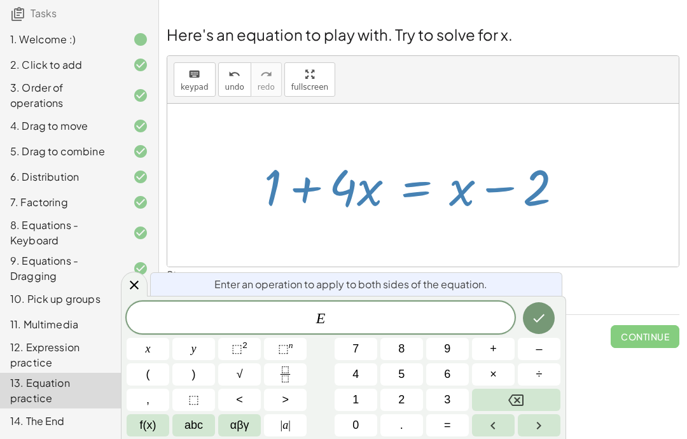
click at [133, 294] on div at bounding box center [134, 283] width 27 height 25
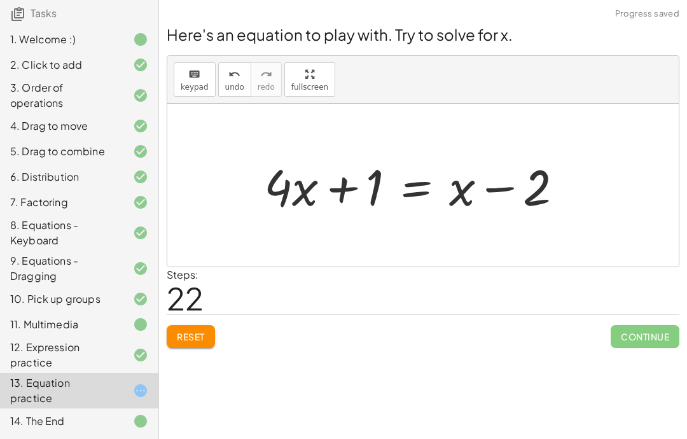
click at [179, 331] on span "Reset" at bounding box center [191, 336] width 28 height 11
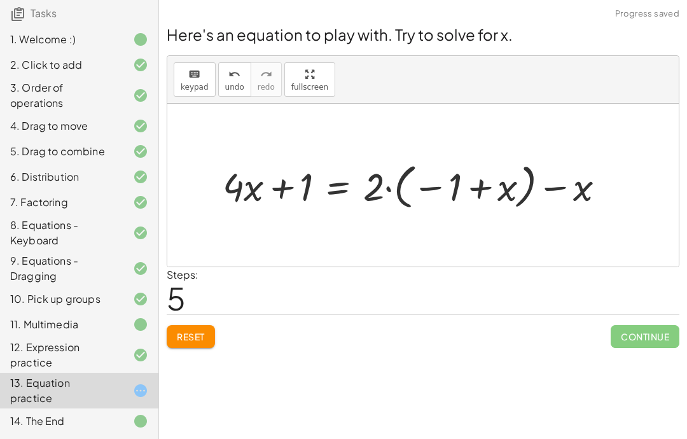
click at [190, 331] on span "Reset" at bounding box center [191, 336] width 28 height 11
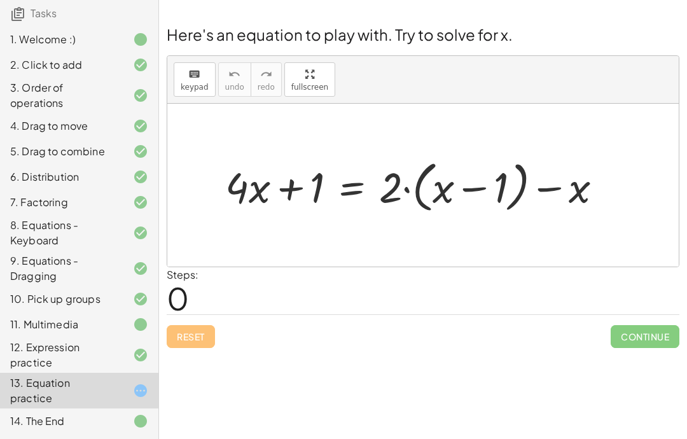
click at [68, 47] on div "1. Welcome :)" at bounding box center [61, 39] width 102 height 15
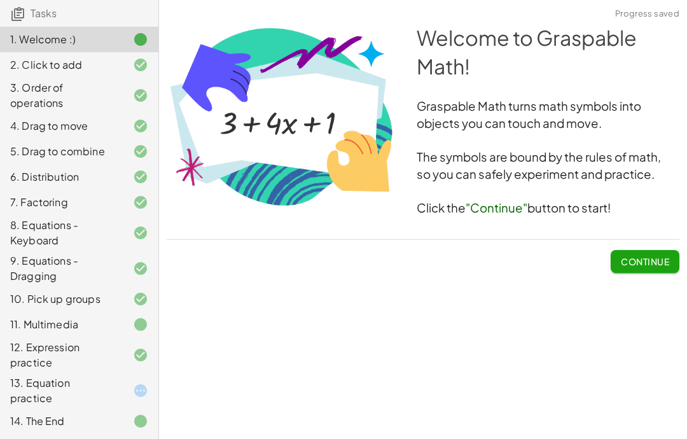
click at [57, 71] on div "2. Click to add" at bounding box center [61, 64] width 102 height 15
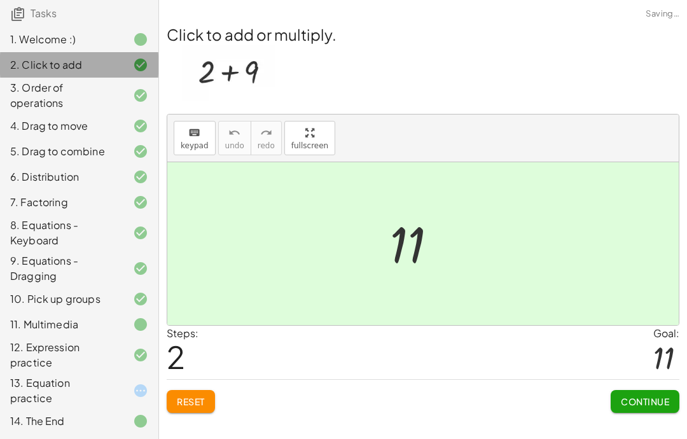
click at [57, 70] on div "2. Click to add" at bounding box center [61, 64] width 102 height 15
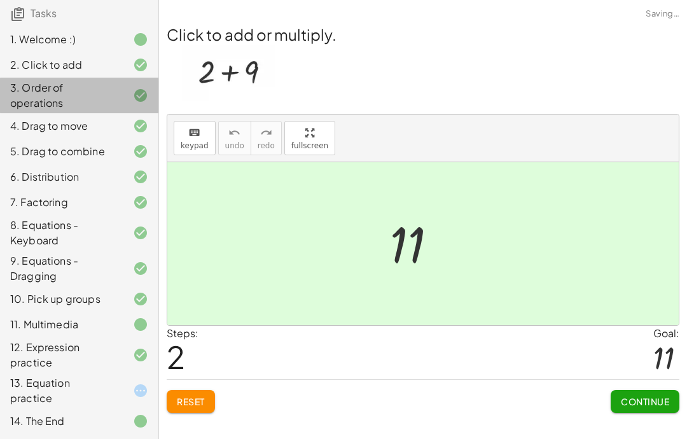
click at [62, 97] on div "3. Order of operations" at bounding box center [61, 95] width 102 height 31
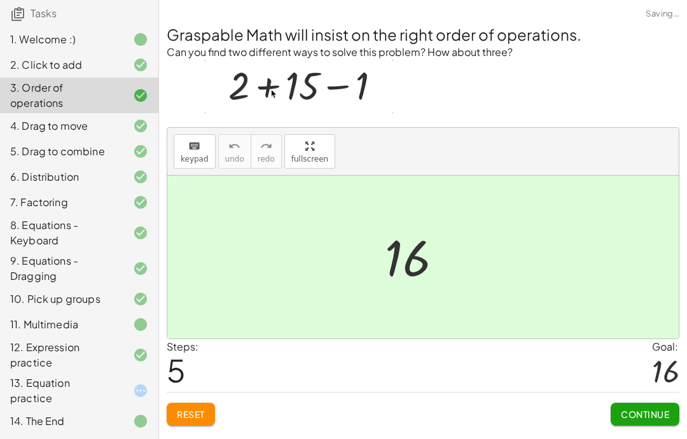
click at [57, 177] on div "6. Distribution" at bounding box center [61, 176] width 102 height 15
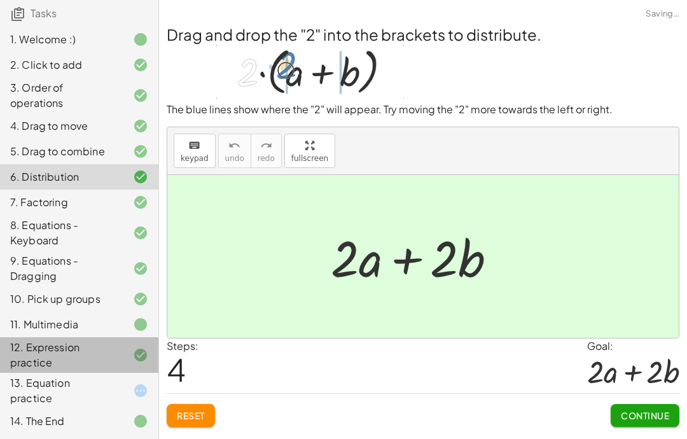
click at [108, 349] on div "12. Expression practice" at bounding box center [61, 354] width 102 height 31
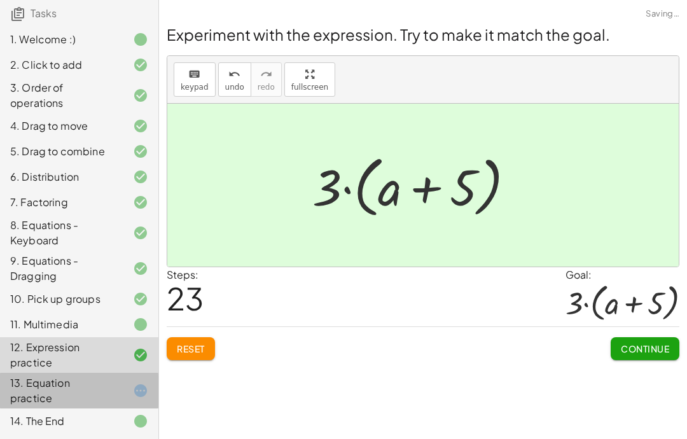
click at [133, 382] on div "13. Equation practice" at bounding box center [79, 390] width 158 height 36
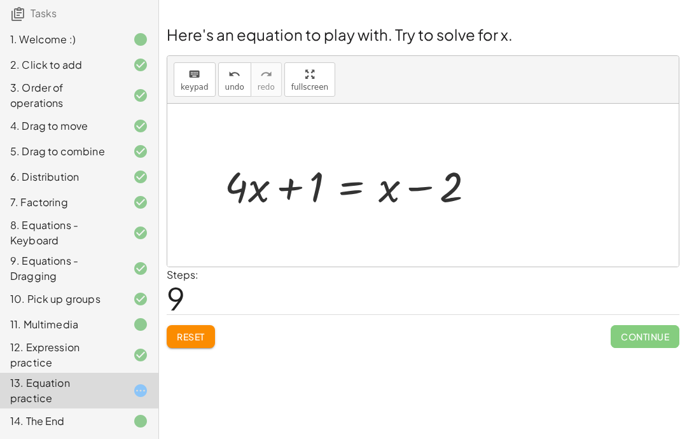
click at [458, 429] on div "Welcome to Graspable Math! Graspable Math turns math symbols into objects you c…" at bounding box center [423, 219] width 528 height 439
click at [188, 318] on div "Reset Continue" at bounding box center [423, 331] width 512 height 34
click at [188, 332] on span "Reset" at bounding box center [191, 336] width 28 height 11
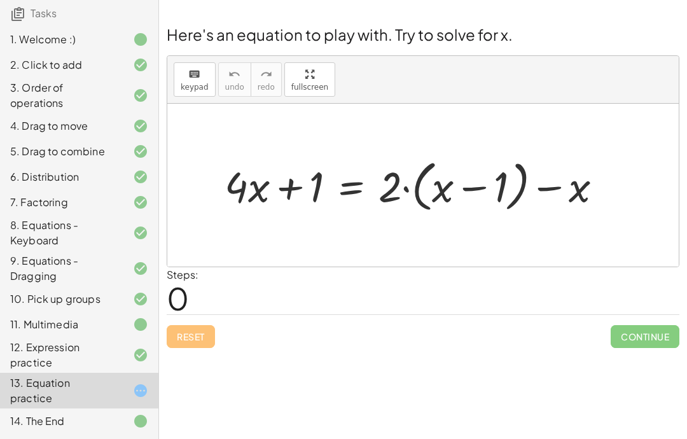
click at [507, 365] on div "Welcome to Graspable Math! Graspable Math turns math symbols into objects you c…" at bounding box center [423, 219] width 528 height 439
click at [408, 333] on div "Reset Continue" at bounding box center [423, 331] width 512 height 34
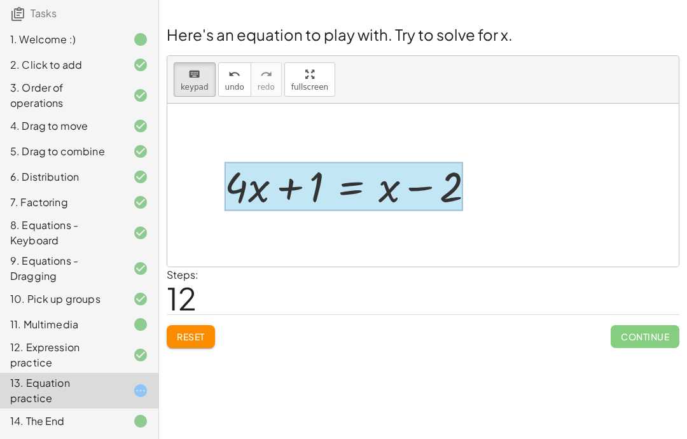
click at [212, 185] on div "+ · 4 · x + 1 = + · 2 · ( + x − 1 ) − x + · 4 · x + 1 = + · ( + x − 1 ) · 2 − x…" at bounding box center [358, 185] width 307 height 62
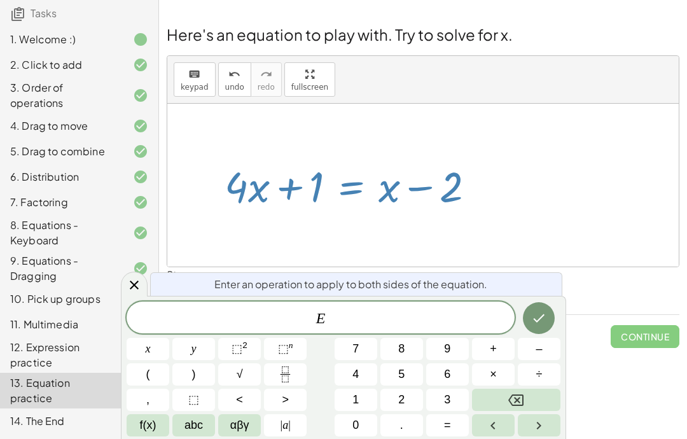
click at [518, 395] on icon "Backspace" at bounding box center [515, 399] width 15 height 15
click at [138, 294] on div at bounding box center [134, 283] width 27 height 25
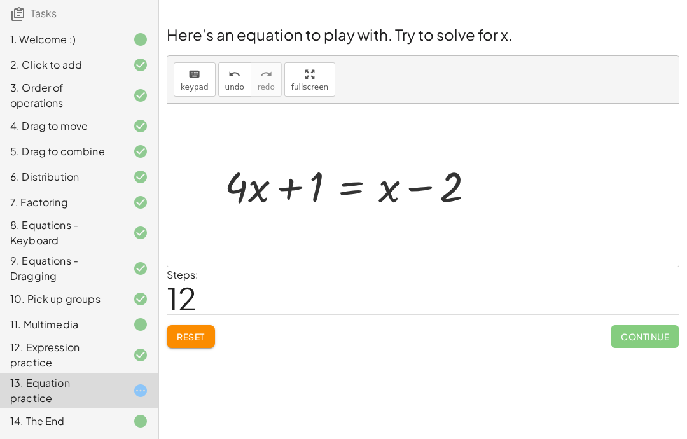
click at [435, 266] on div at bounding box center [422, 185] width 511 height 163
click at [419, 364] on div "Welcome to Graspable Math! Graspable Math turns math symbols into objects you c…" at bounding box center [423, 219] width 528 height 439
click at [440, 375] on div "Welcome to Graspable Math! Graspable Math turns math symbols into objects you c…" at bounding box center [423, 219] width 528 height 439
click at [171, 345] on button "Reset" at bounding box center [191, 336] width 48 height 23
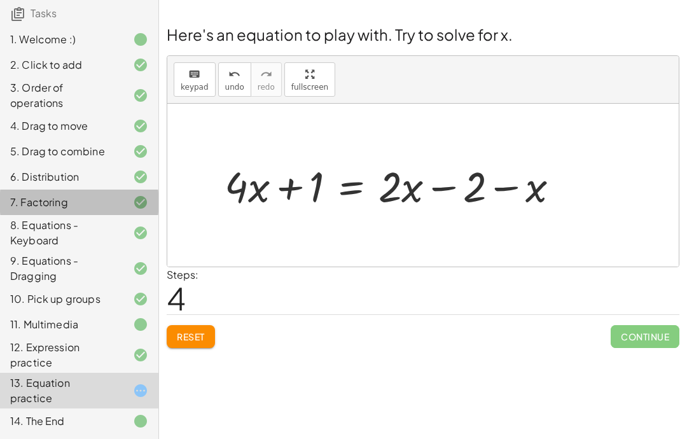
click at [156, 250] on div "7. Factoring" at bounding box center [79, 268] width 158 height 36
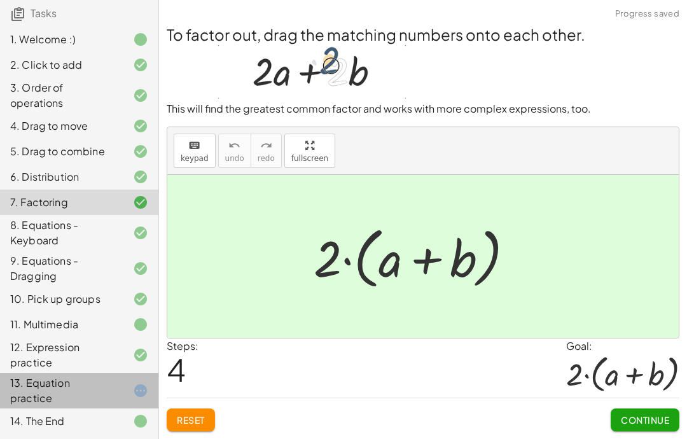
click at [149, 384] on div "13. Equation practice" at bounding box center [79, 390] width 158 height 36
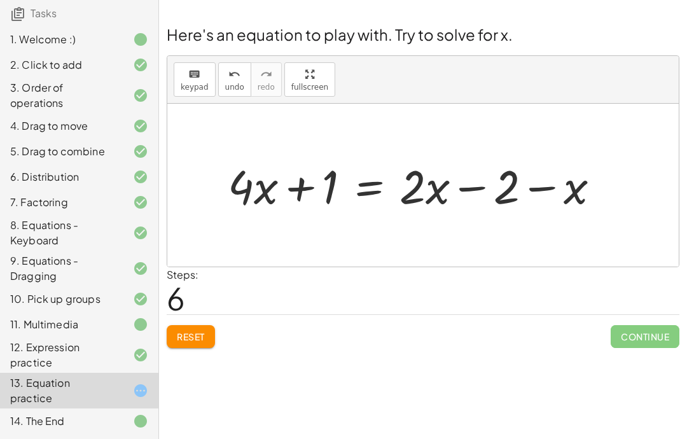
click at [156, 337] on div "10. Pick up groups" at bounding box center [79, 355] width 158 height 36
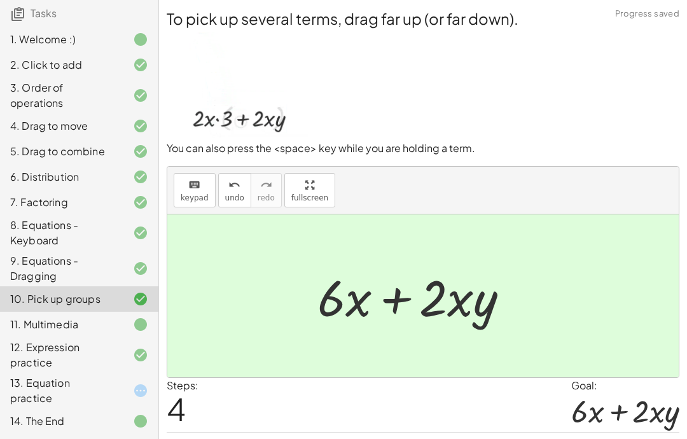
scroll to position [112, 0]
click at [125, 389] on div at bounding box center [131, 390] width 36 height 15
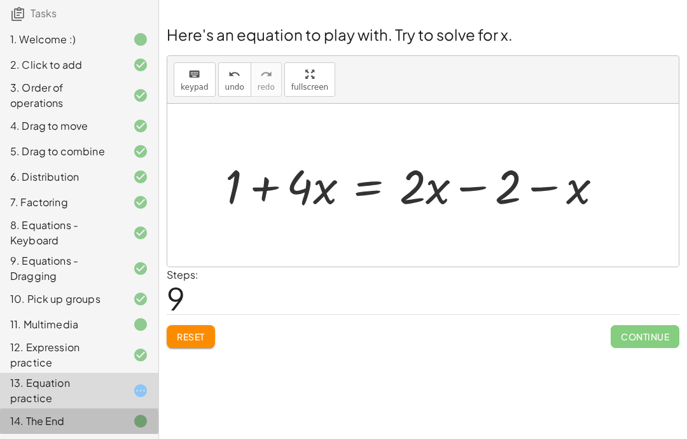
click at [133, 413] on div "14. The End" at bounding box center [79, 420] width 158 height 25
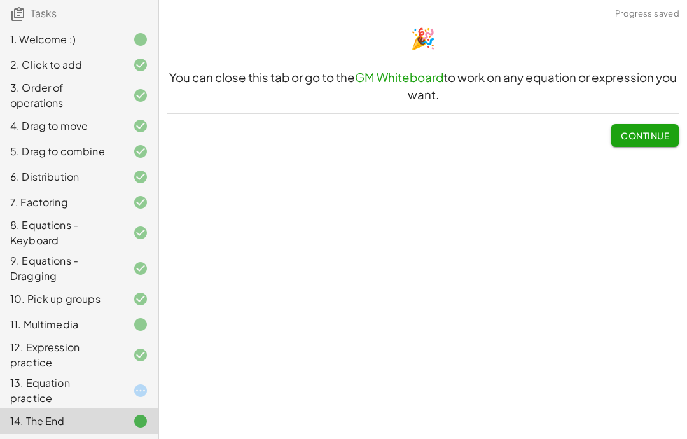
click at [641, 130] on span "Continue" at bounding box center [644, 135] width 48 height 11
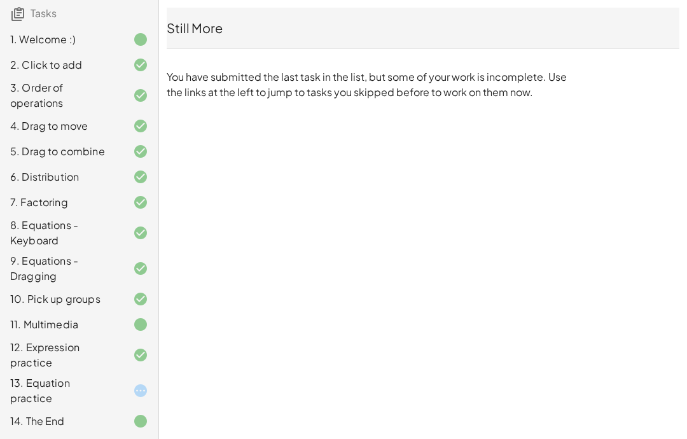
click at [0, 0] on div "GM 5 Minute Introduction [PERSON_NAME] Not you? Tasks 1. Welcome :) 2. Click to…" at bounding box center [0, 0] width 0 height 0
